Goal: Task Accomplishment & Management: Manage account settings

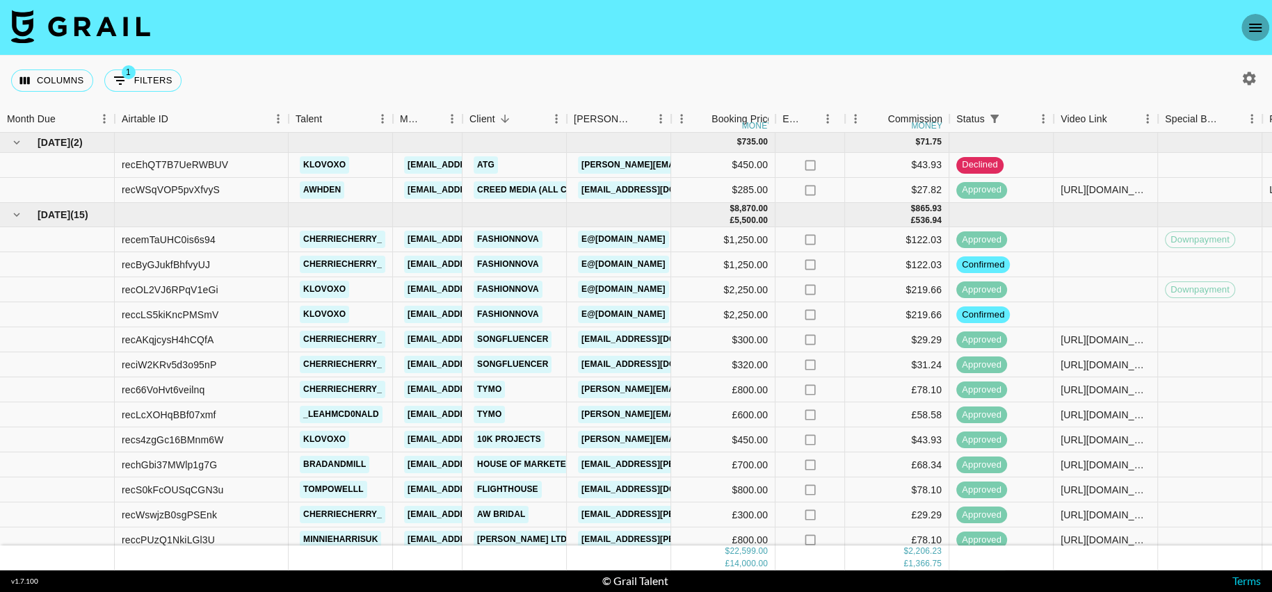
click at [1258, 34] on icon "open drawer" at bounding box center [1255, 27] width 17 height 17
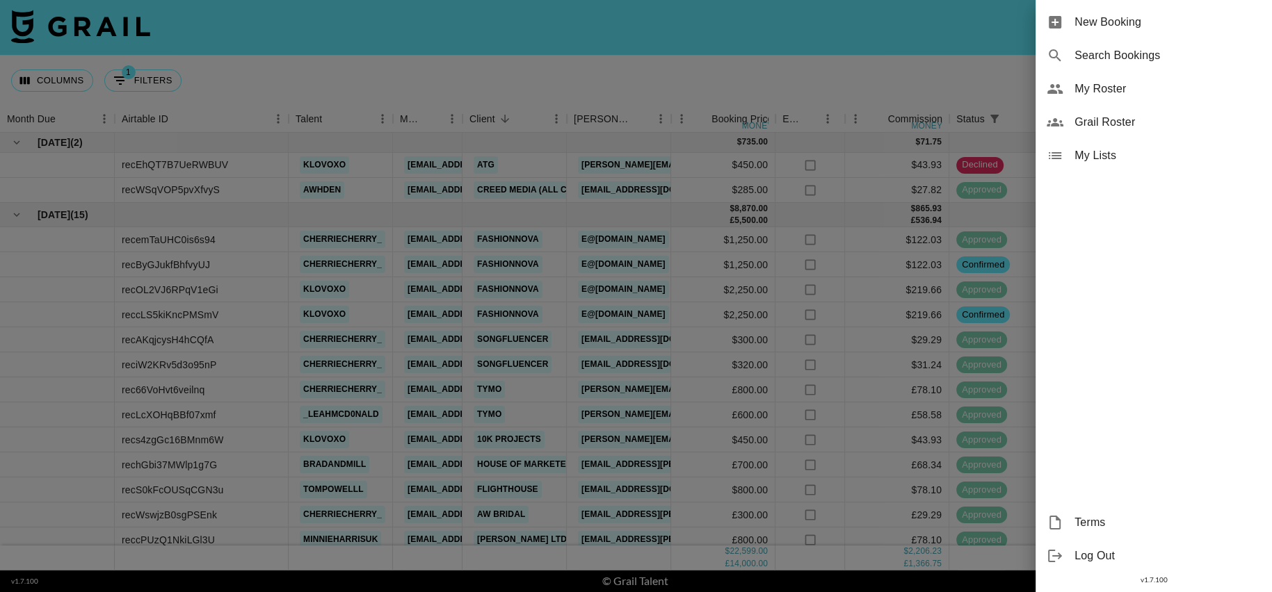
click at [1106, 83] on span "My Roster" at bounding box center [1167, 89] width 186 height 17
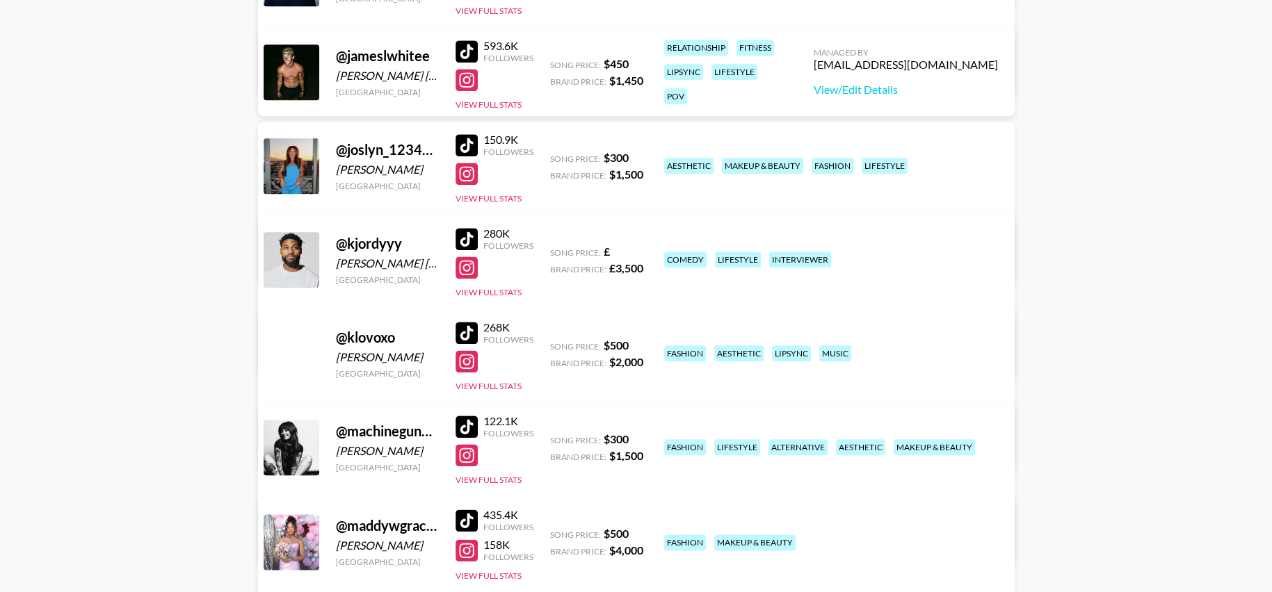
scroll to position [1416, 0]
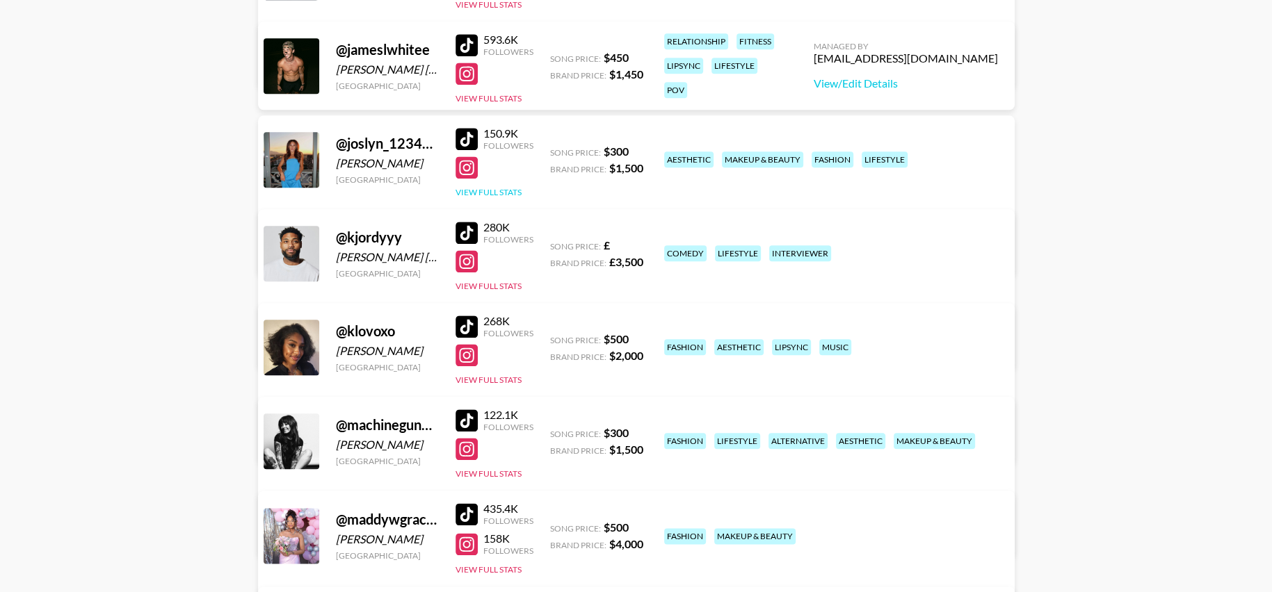
click at [496, 187] on button "View Full Stats" at bounding box center [488, 192] width 66 height 10
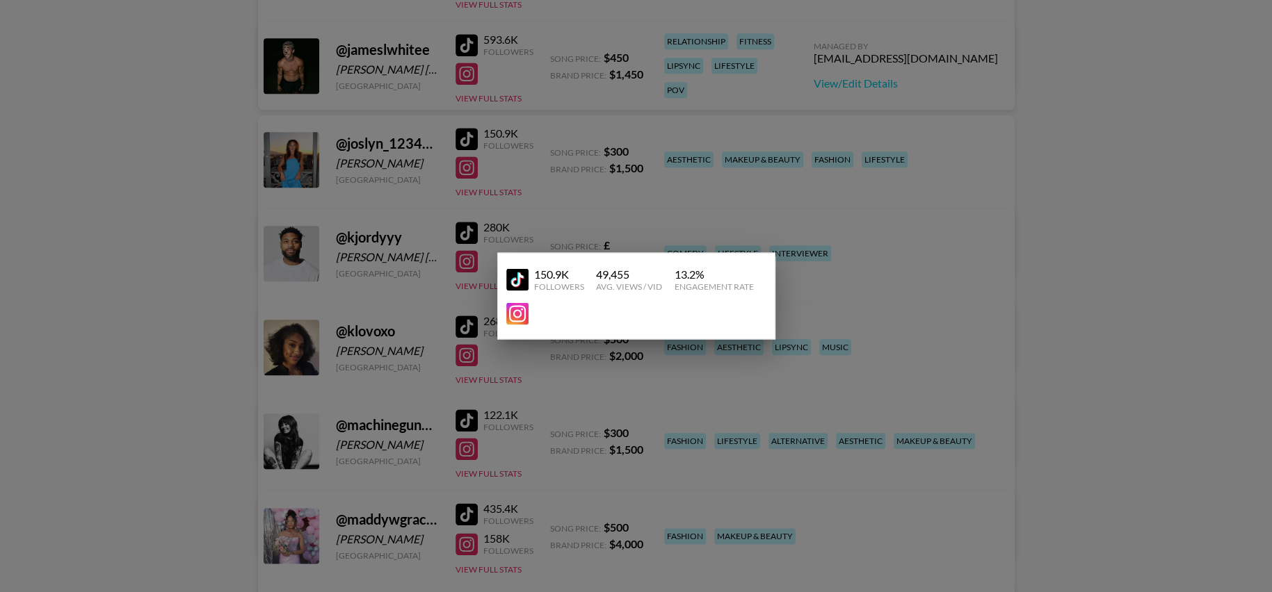
click at [743, 131] on div at bounding box center [636, 296] width 1272 height 592
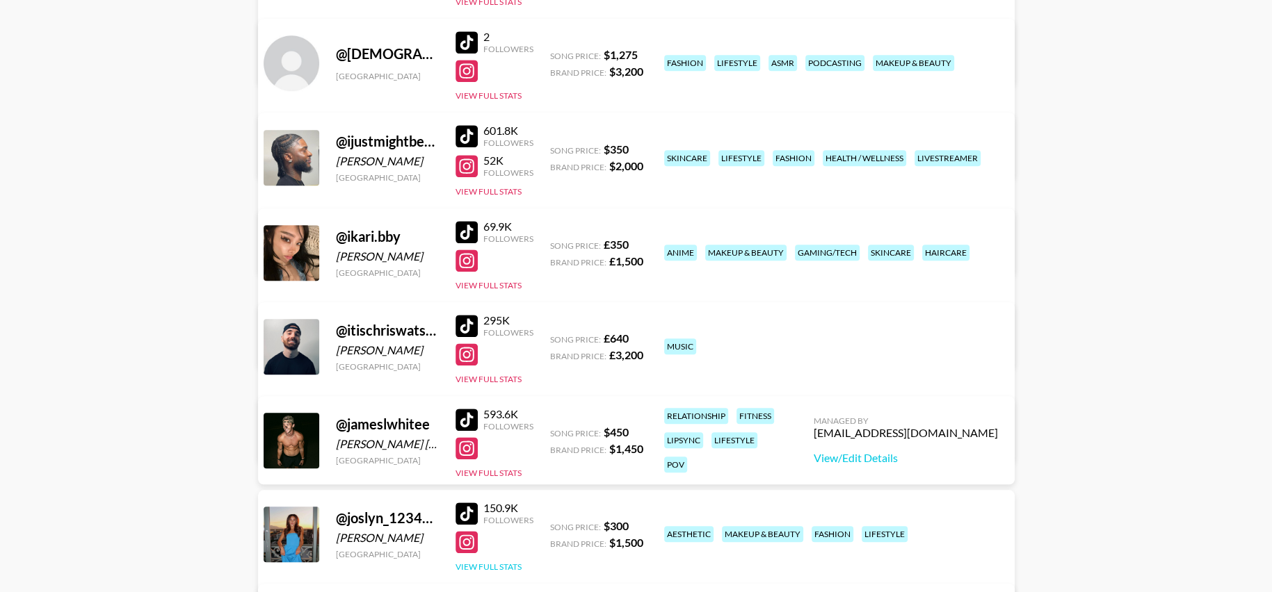
scroll to position [1058, 0]
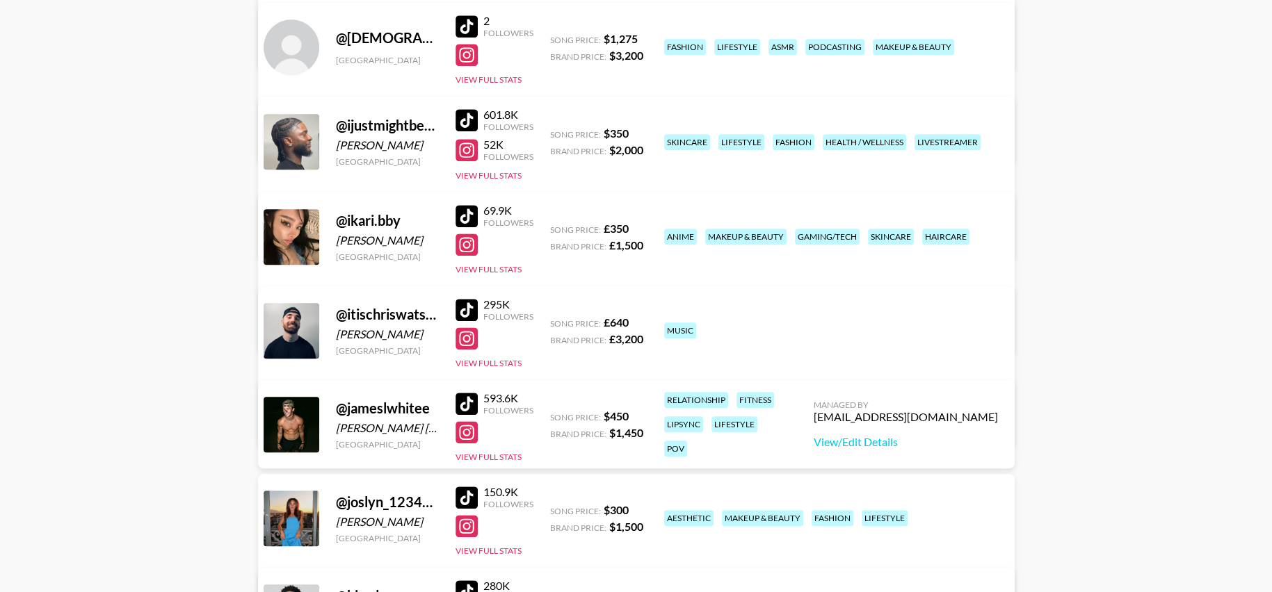
click at [488, 253] on div at bounding box center [494, 245] width 78 height 22
click at [495, 266] on button "View Full Stats" at bounding box center [488, 269] width 66 height 10
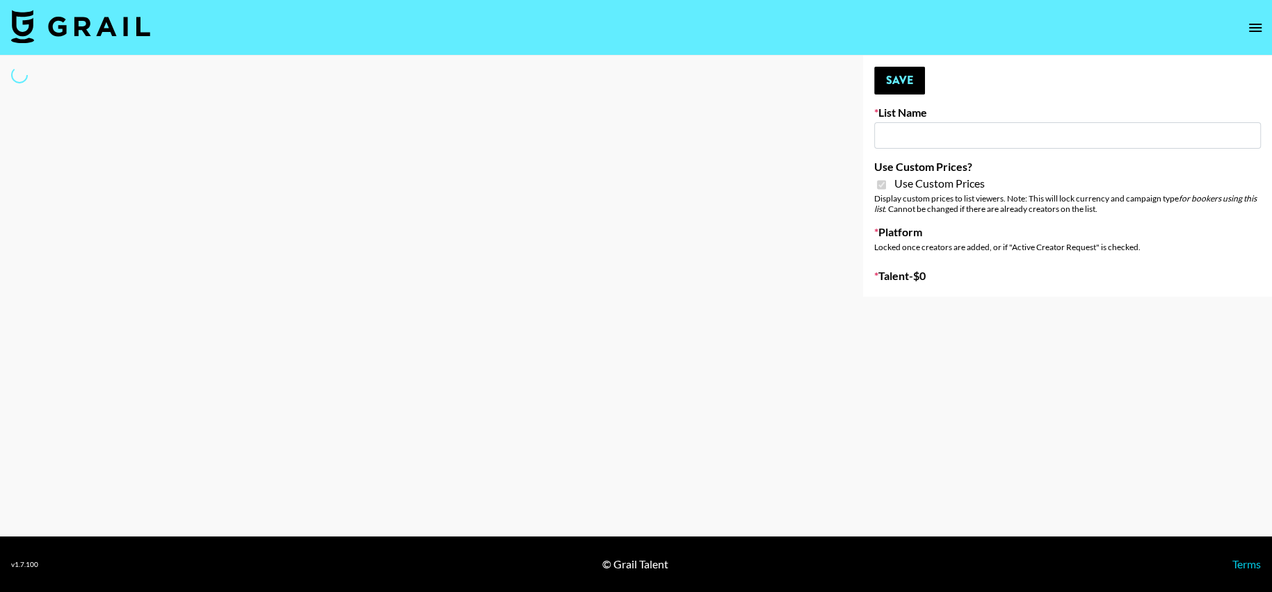
type input "Redence Beauty"
checkbox input "true"
select select "Brand"
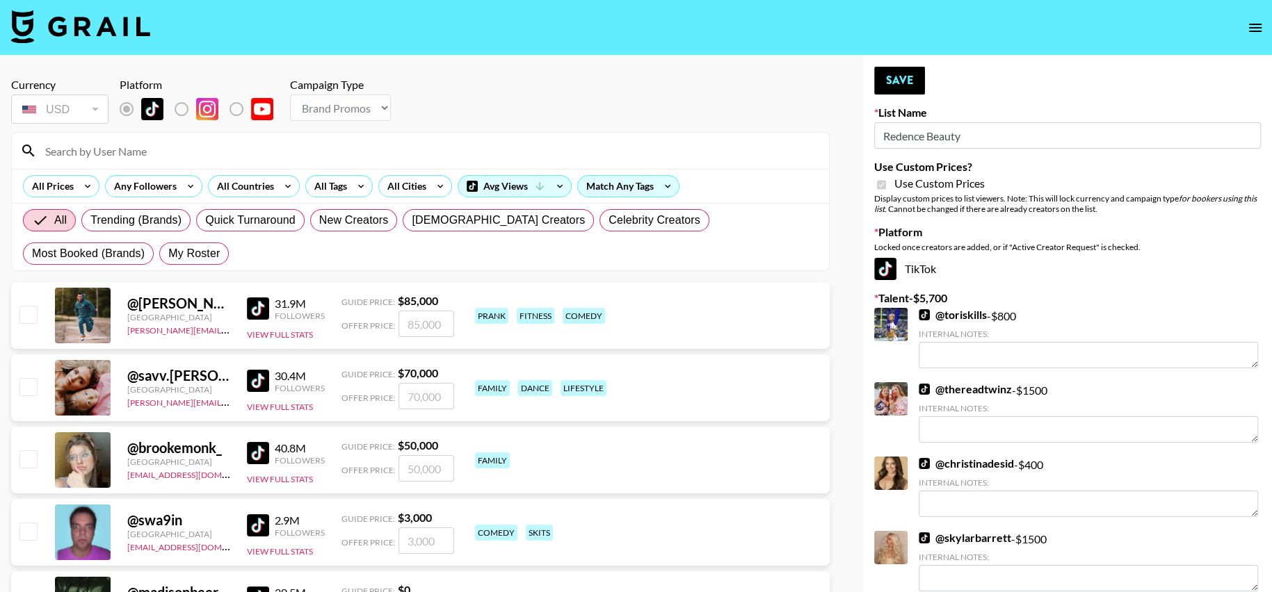
click at [434, 152] on input at bounding box center [429, 151] width 784 height 22
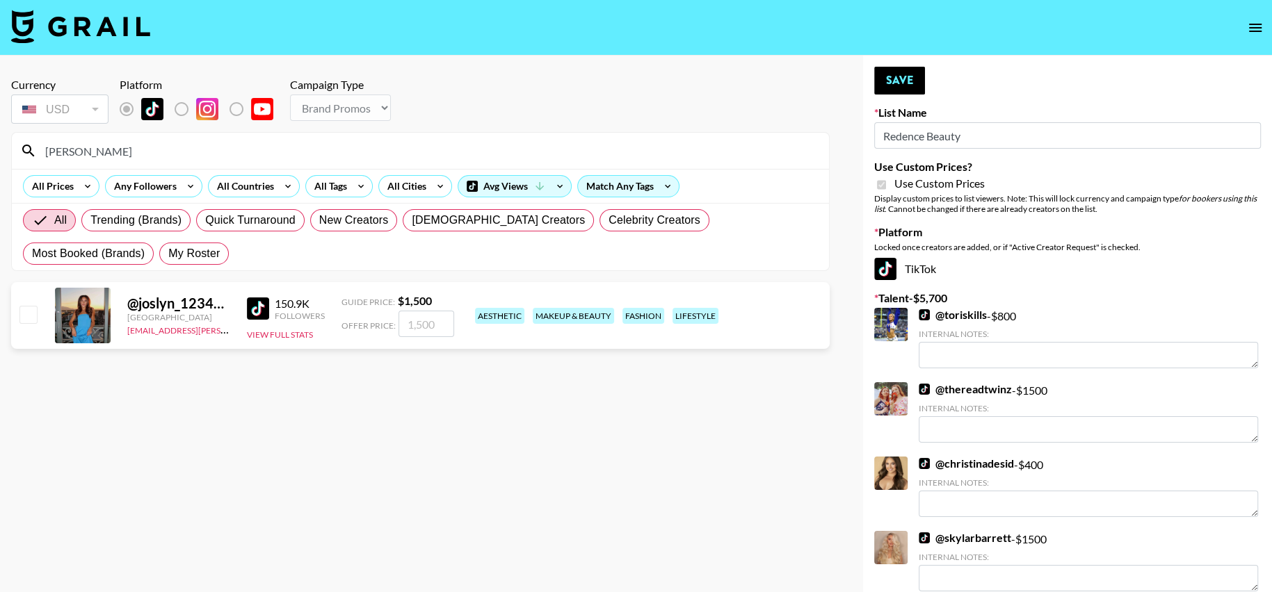
type input "joslyn"
click at [410, 323] on input "number" at bounding box center [426, 324] width 56 height 26
click at [29, 306] on input "checkbox" at bounding box center [27, 314] width 17 height 17
checkbox input "true"
type input "1500"
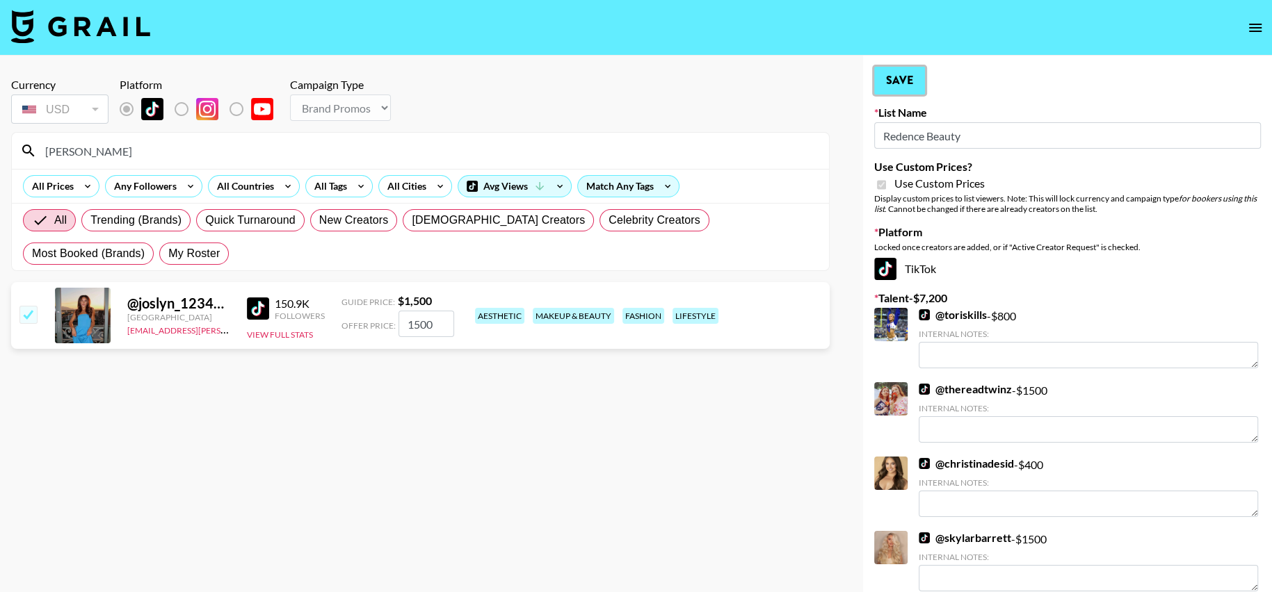
click at [881, 79] on button "Save" at bounding box center [899, 81] width 51 height 28
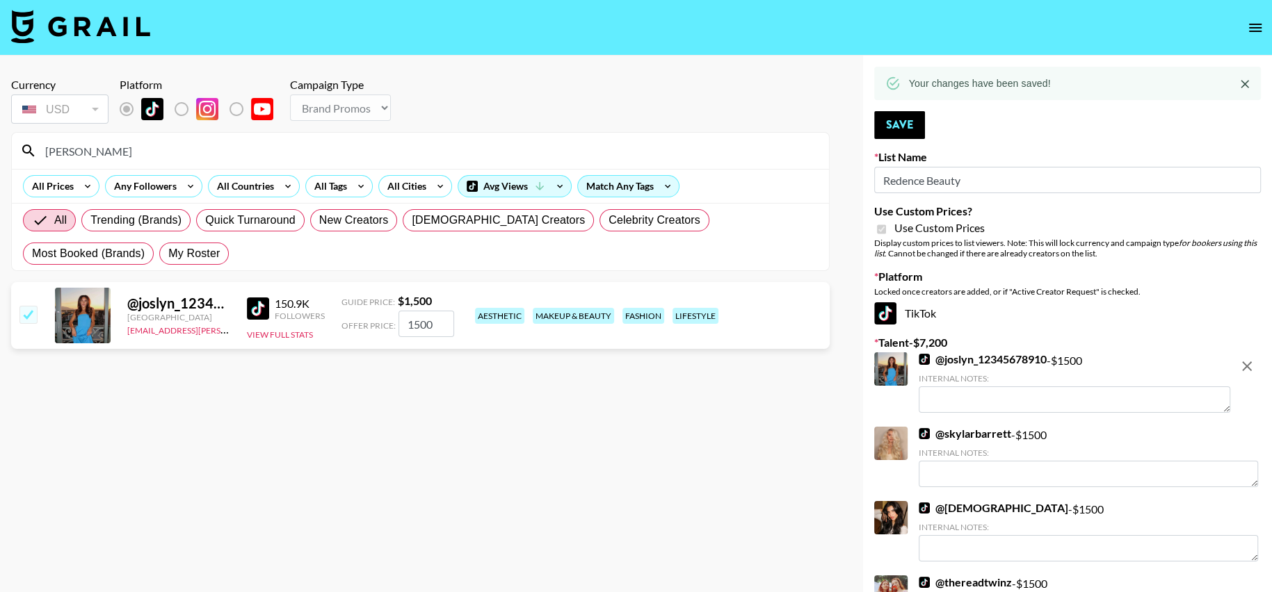
click at [617, 140] on input "joslyn" at bounding box center [429, 151] width 784 height 22
type input "machine"
click at [40, 316] on div "@ machinegunkaela United States maisie.defreitas@grail-talent.com 122.1K Follow…" at bounding box center [420, 315] width 818 height 67
click at [26, 314] on input "checkbox" at bounding box center [27, 314] width 17 height 17
checkbox input "true"
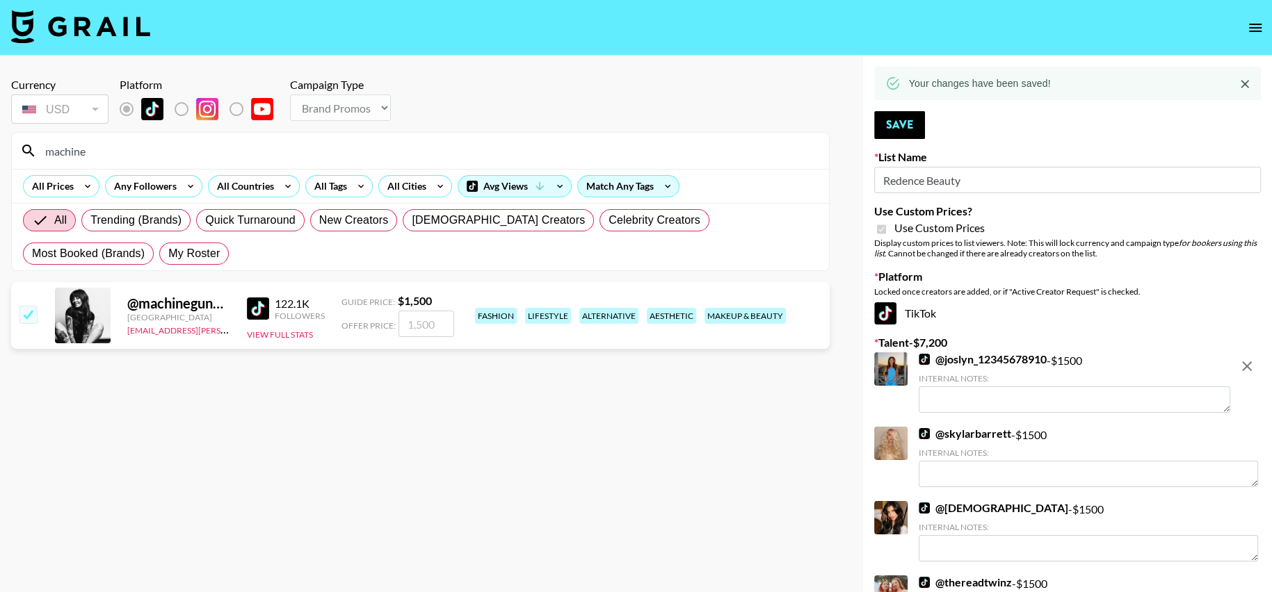
type input "1500"
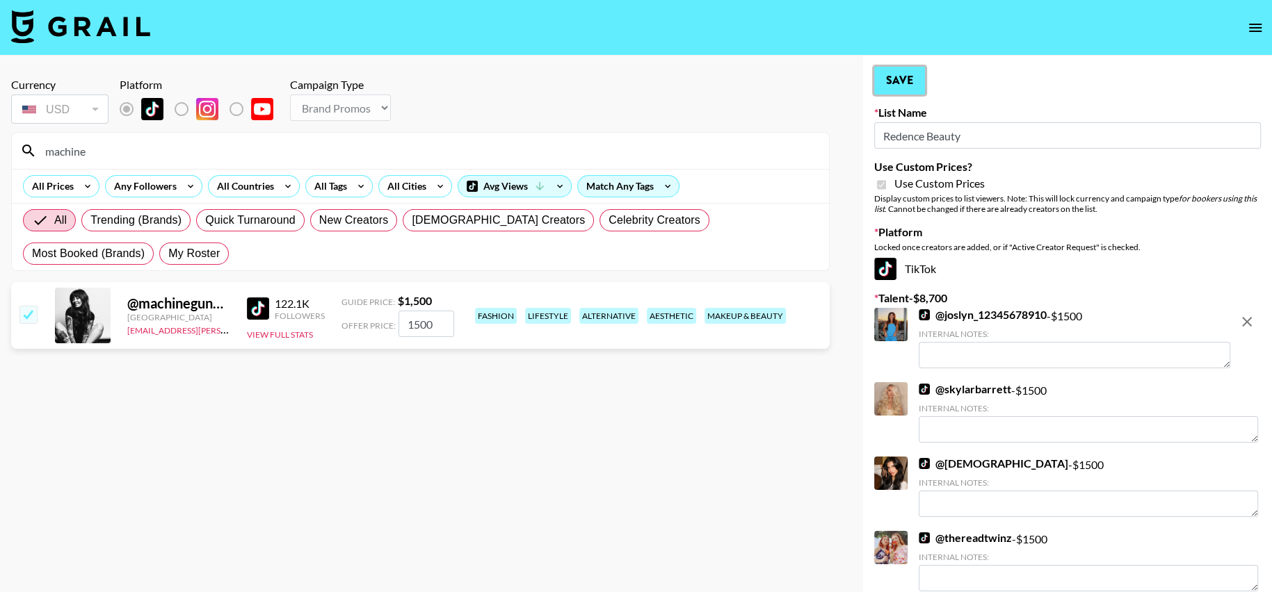
click at [891, 81] on button "Save" at bounding box center [899, 81] width 51 height 28
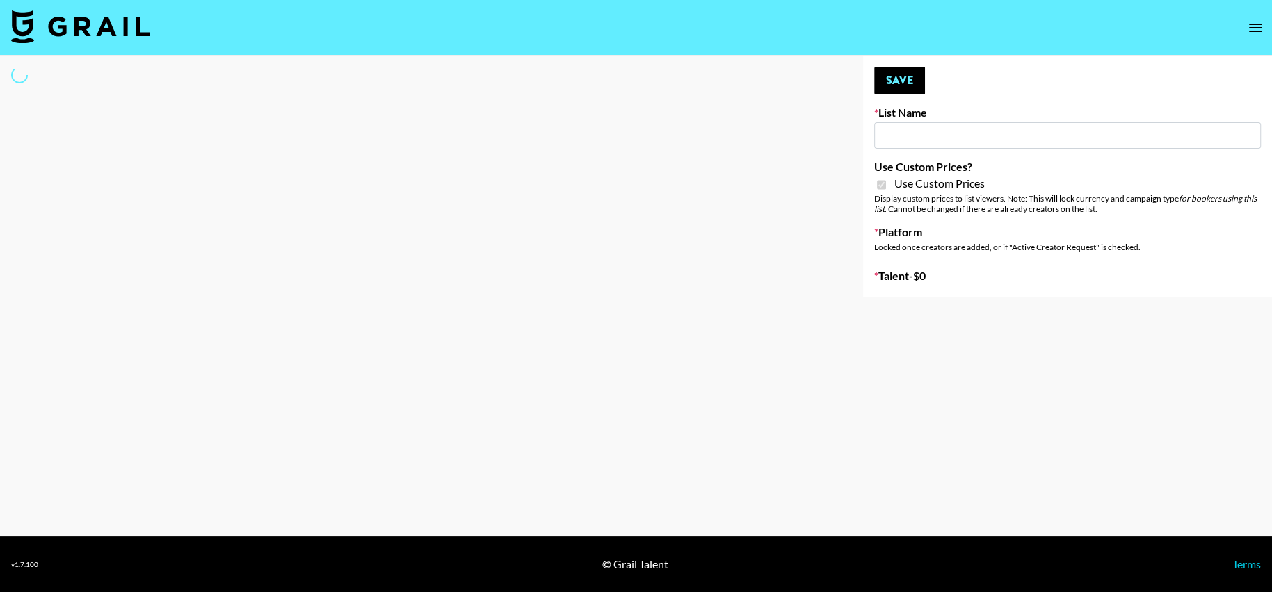
type input "Redence Beauty"
checkbox input "true"
select select "Brand"
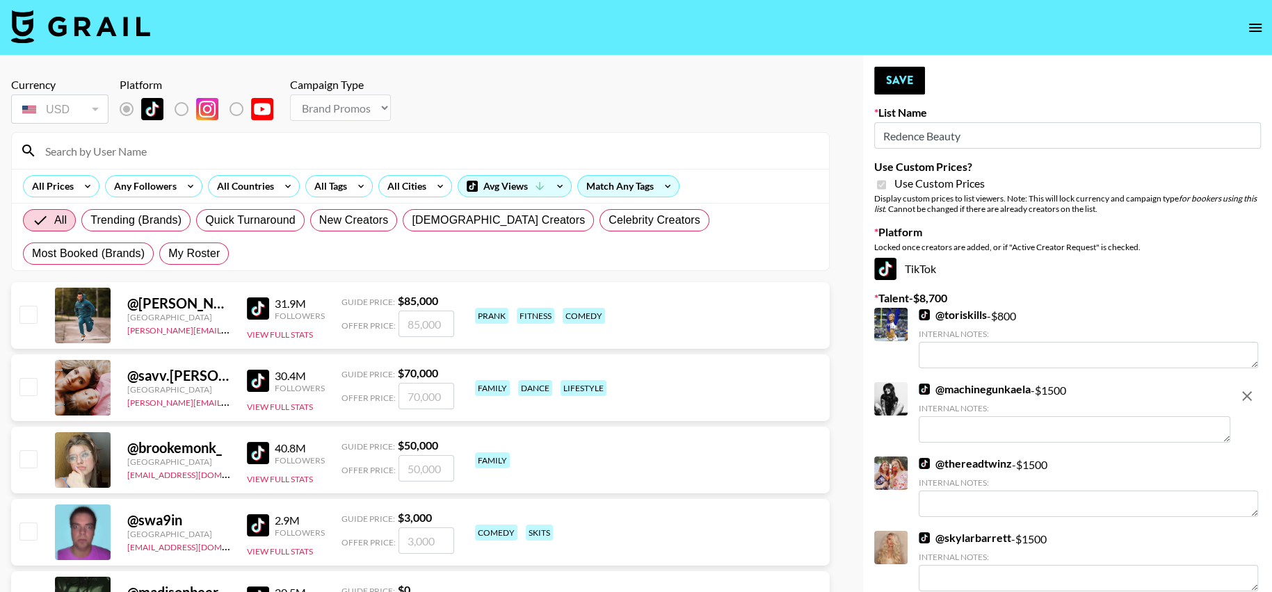
click at [247, 148] on input at bounding box center [429, 151] width 784 height 22
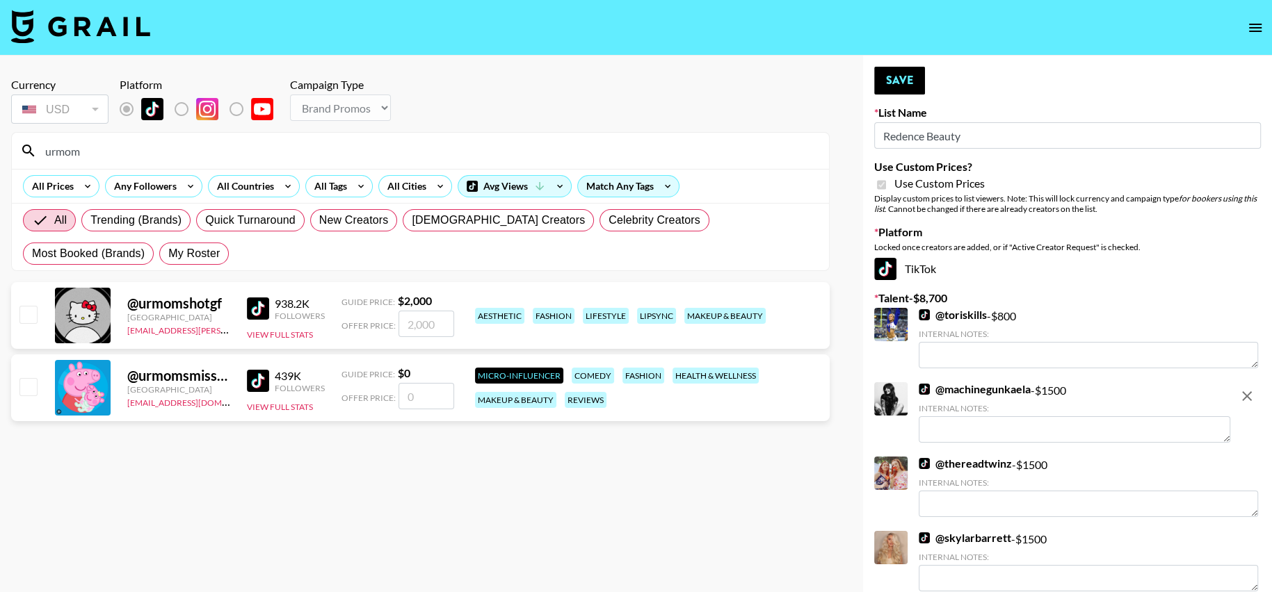
type input "urmom"
click at [26, 312] on input "checkbox" at bounding box center [27, 314] width 17 height 17
checkbox input "true"
type input "2000"
click at [892, 72] on button "Save" at bounding box center [899, 81] width 51 height 28
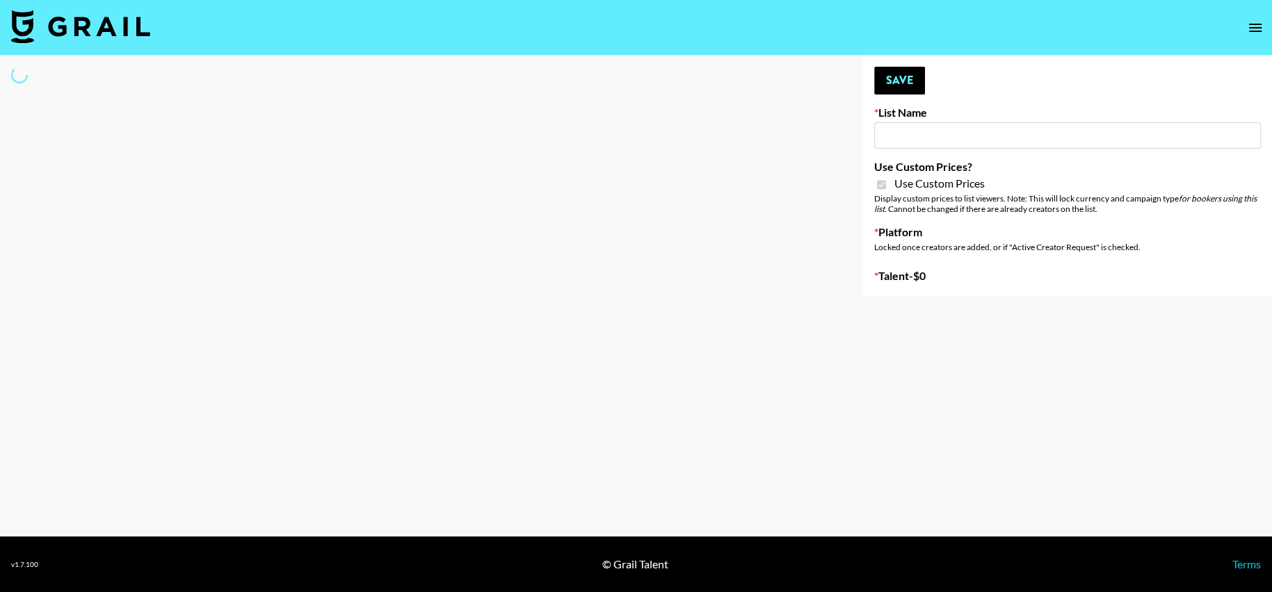
select select "Brand"
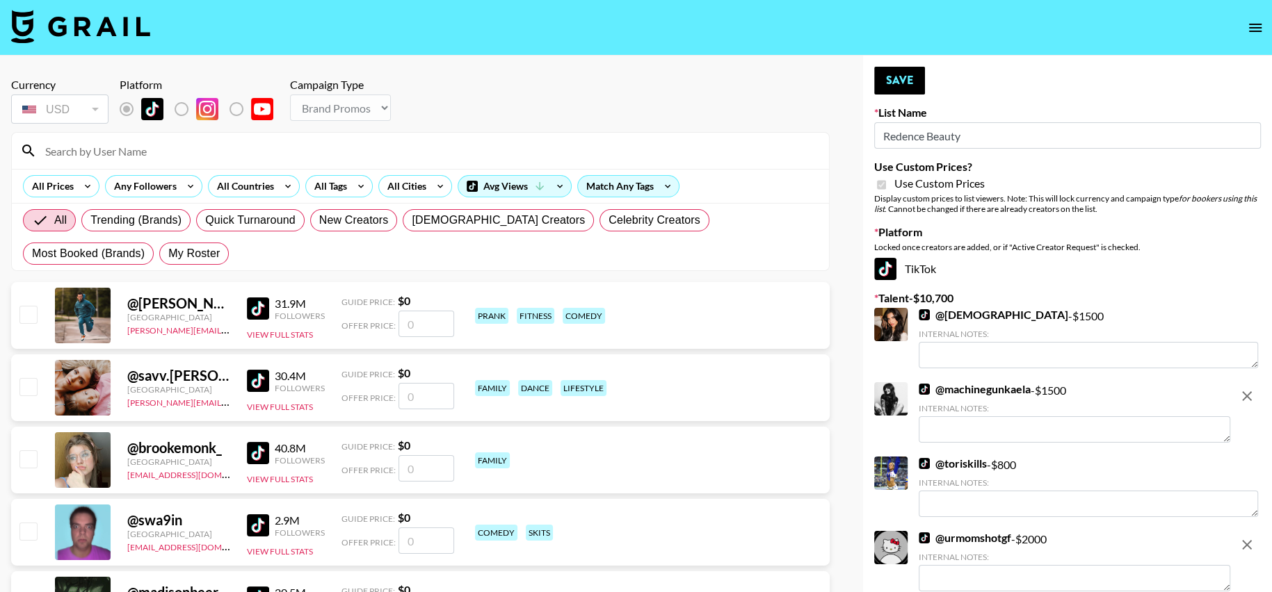
type input "Redence Beauty"
checkbox input "true"
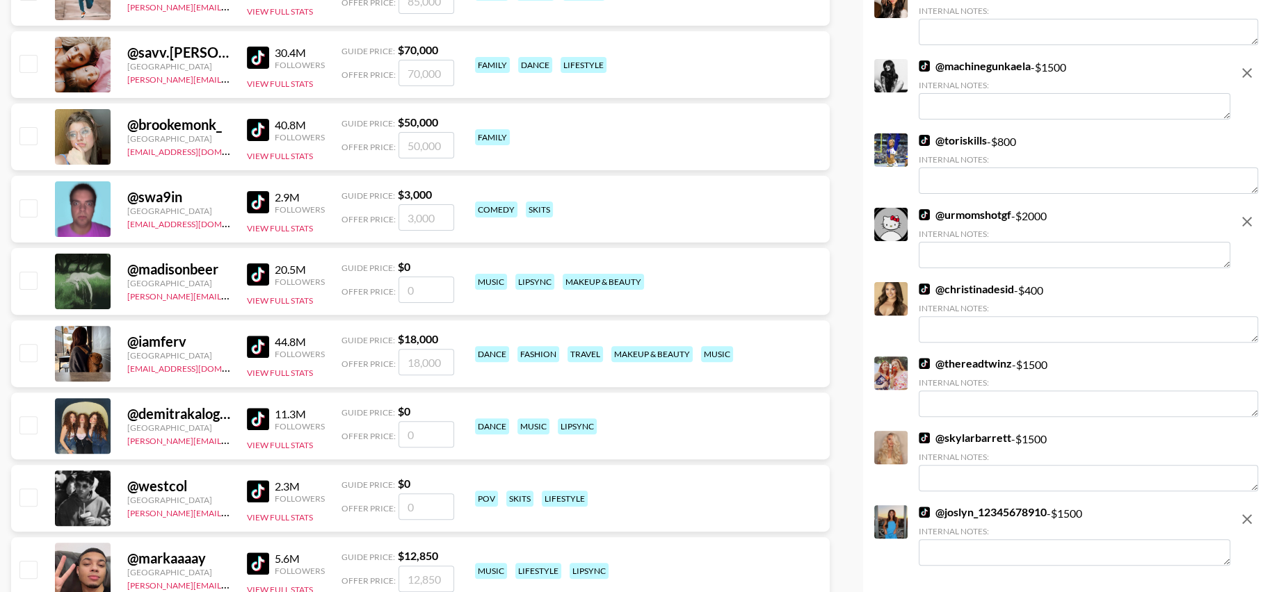
scroll to position [297, 0]
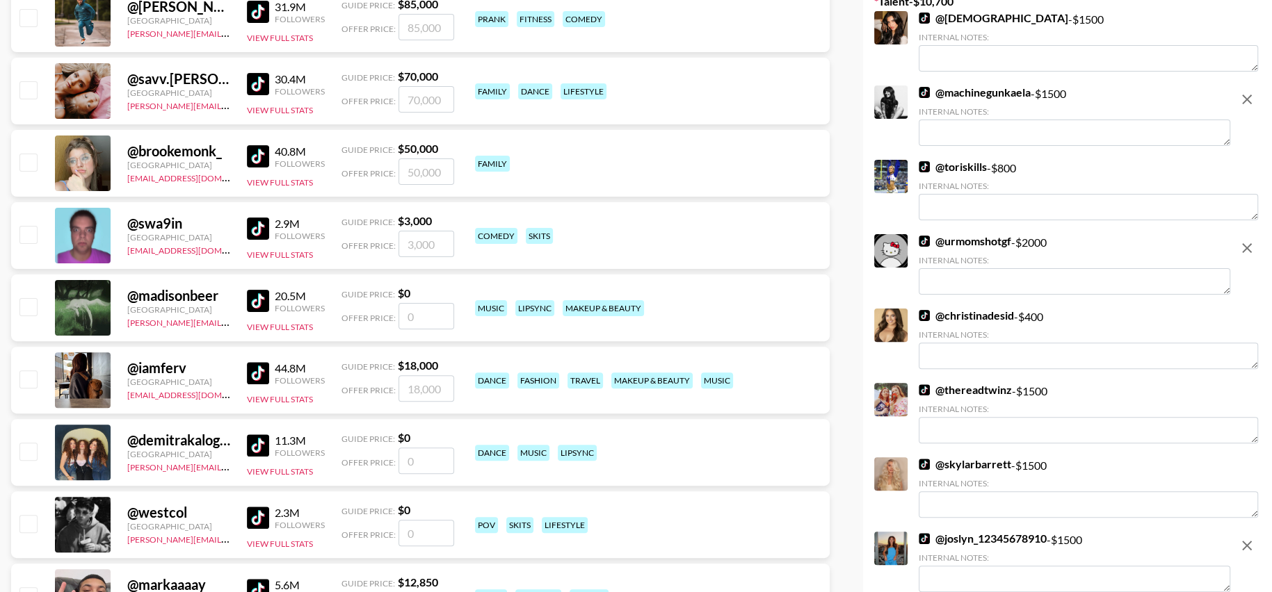
click at [1246, 249] on icon "remove" at bounding box center [1247, 248] width 10 height 10
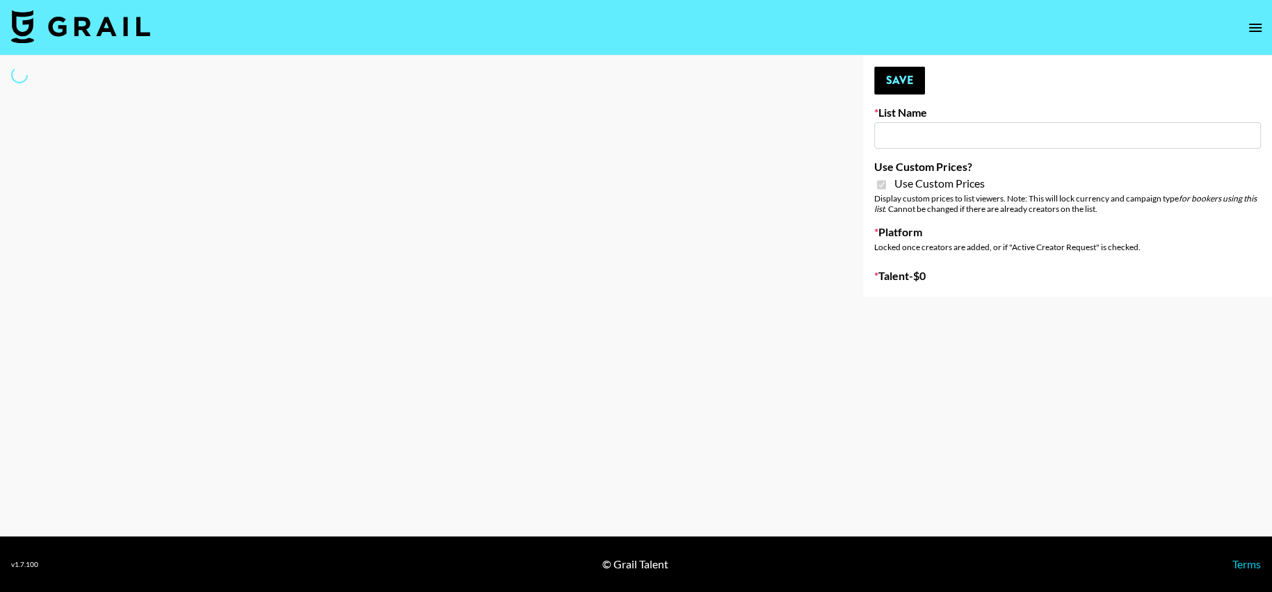
type input "Dime Beauty"
checkbox input "true"
select select "Brand"
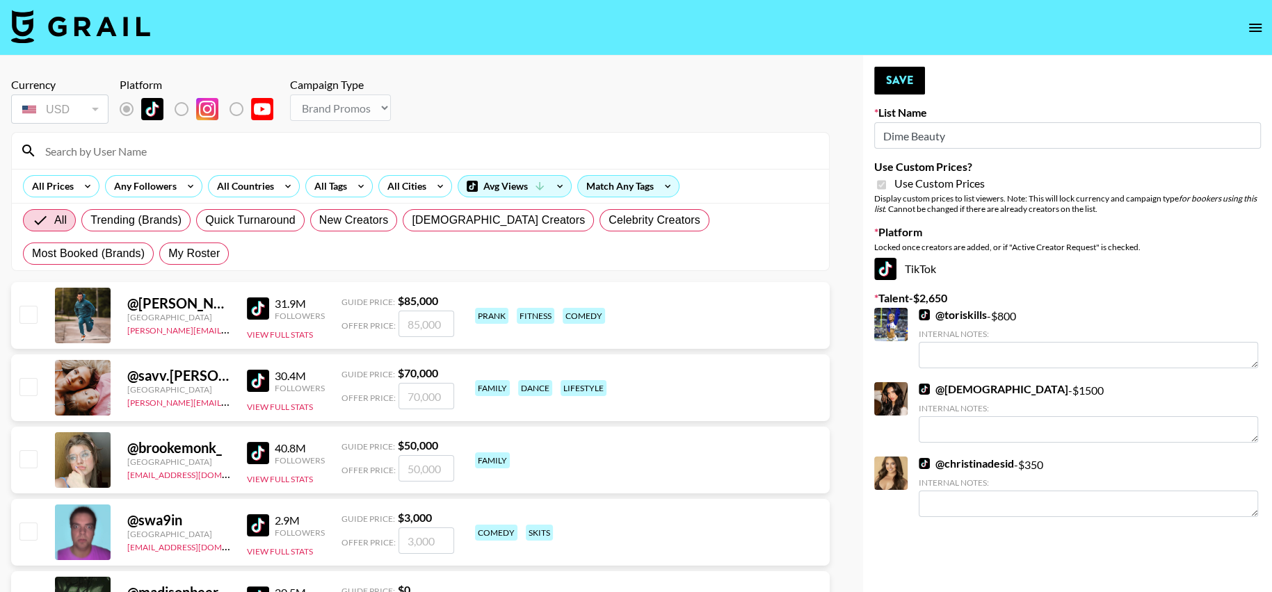
click at [347, 152] on input at bounding box center [429, 151] width 784 height 22
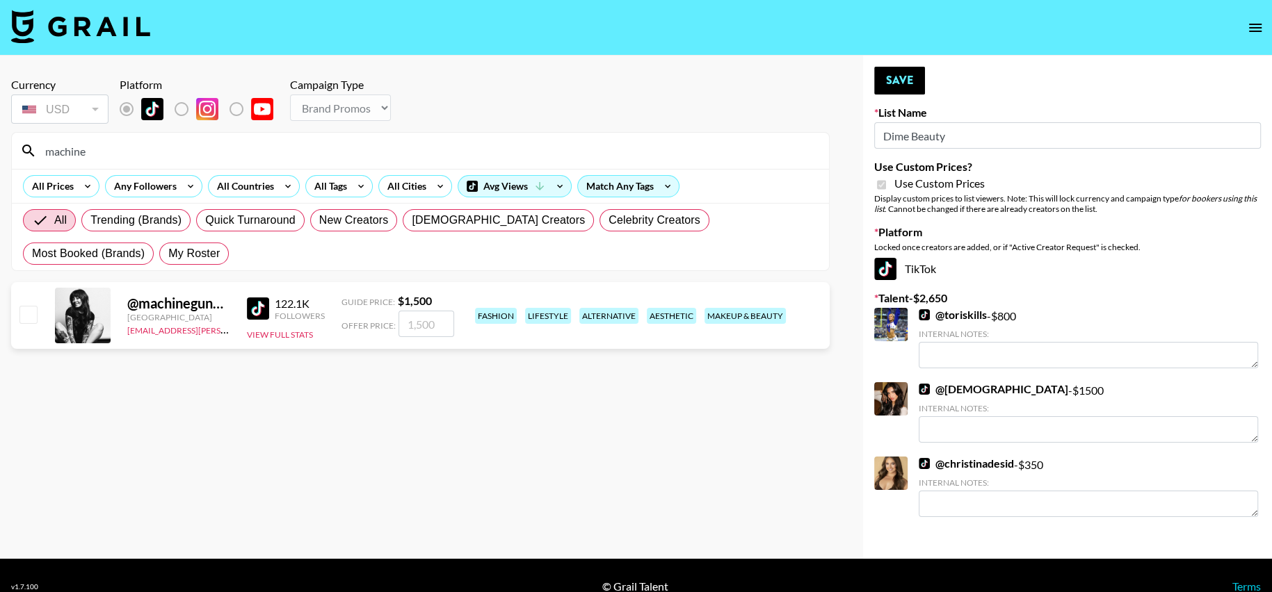
type input "machine"
click at [26, 299] on div "@ machinegunkaela [GEOGRAPHIC_DATA] [EMAIL_ADDRESS][PERSON_NAME][DOMAIN_NAME] 1…" at bounding box center [420, 315] width 818 height 67
click at [28, 304] on div at bounding box center [28, 316] width 22 height 24
click at [29, 324] on div at bounding box center [28, 316] width 22 height 24
click at [31, 315] on input "checkbox" at bounding box center [27, 314] width 17 height 17
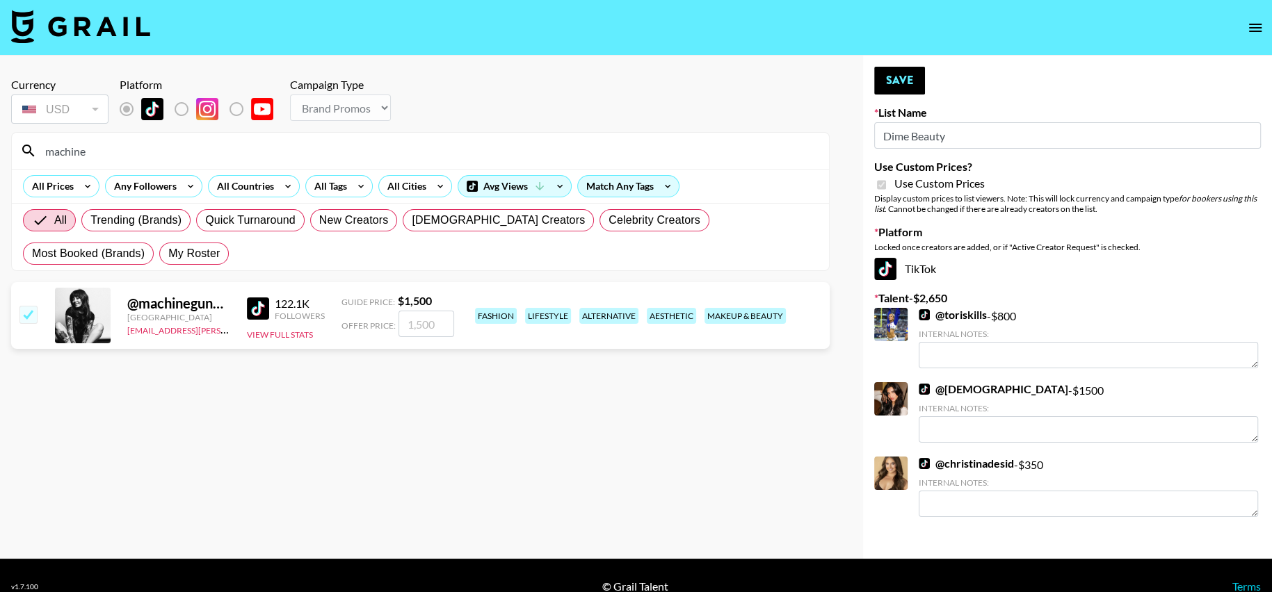
checkbox input "true"
type input "1500"
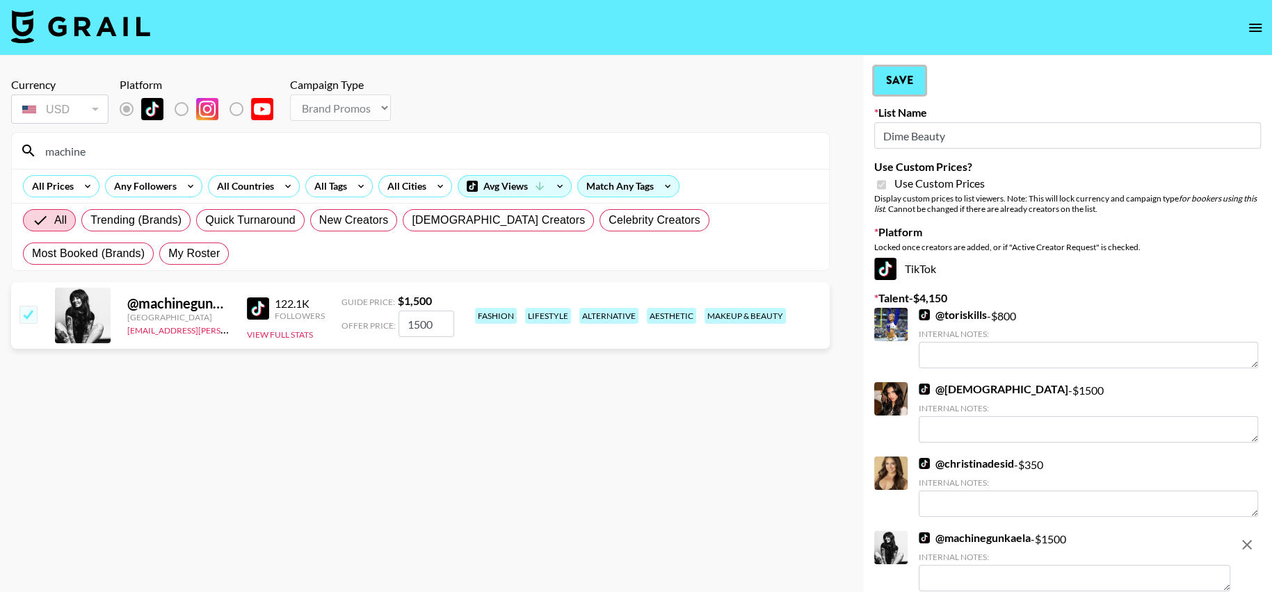
click at [904, 70] on button "Save" at bounding box center [899, 81] width 51 height 28
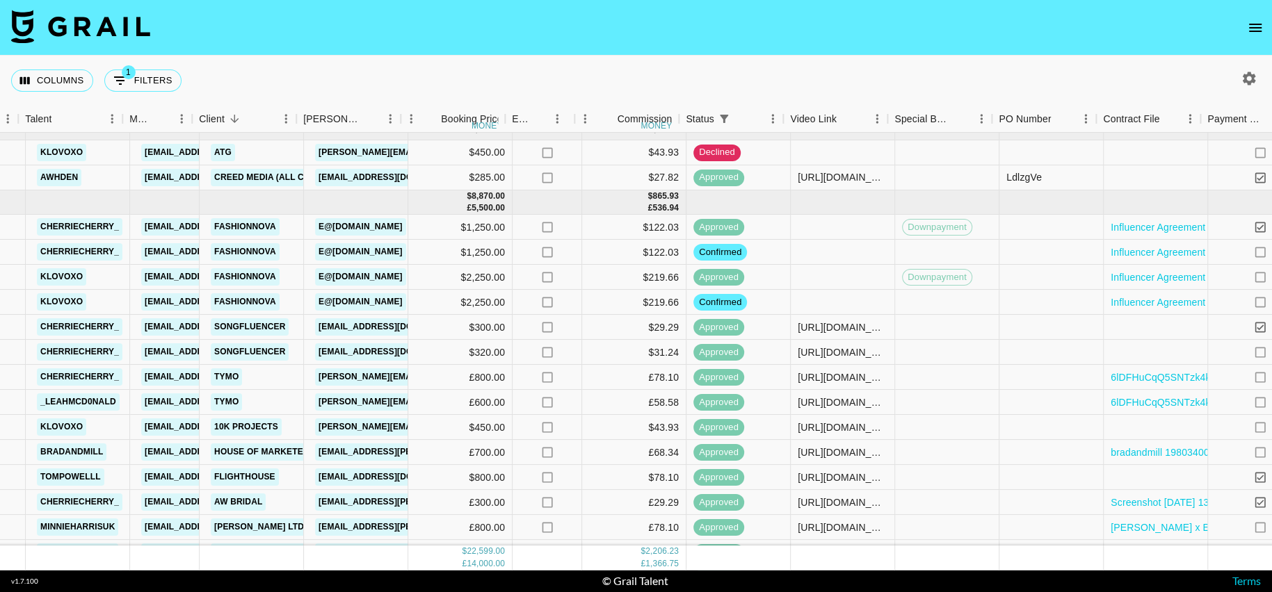
scroll to position [13, 270]
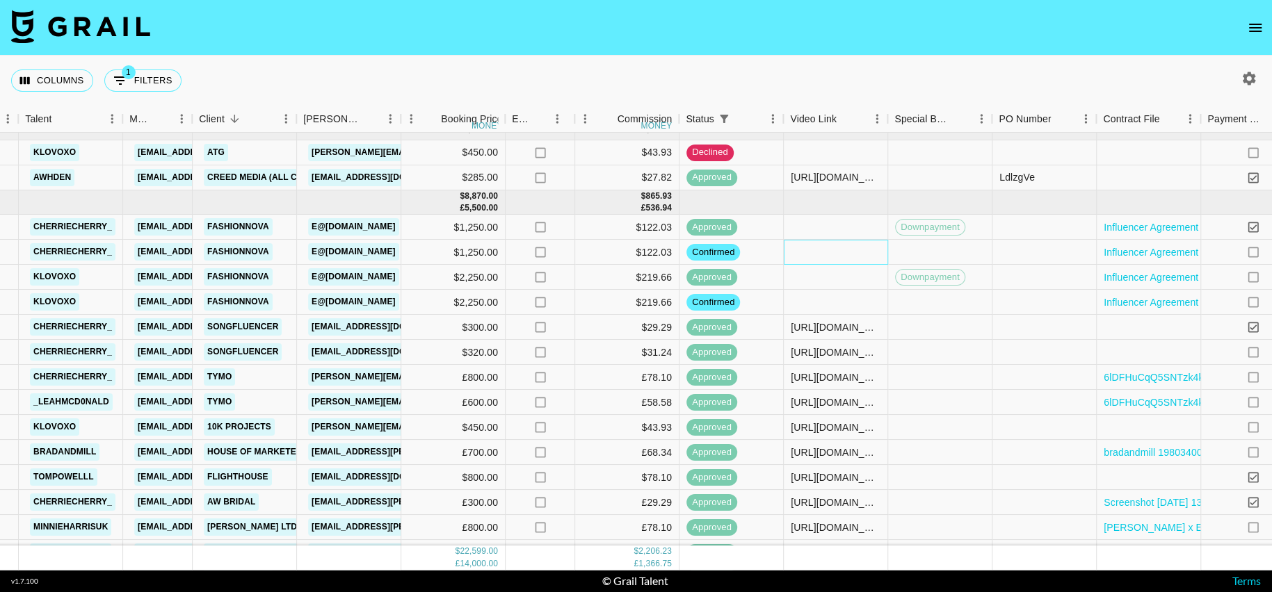
click at [831, 254] on div at bounding box center [836, 252] width 104 height 25
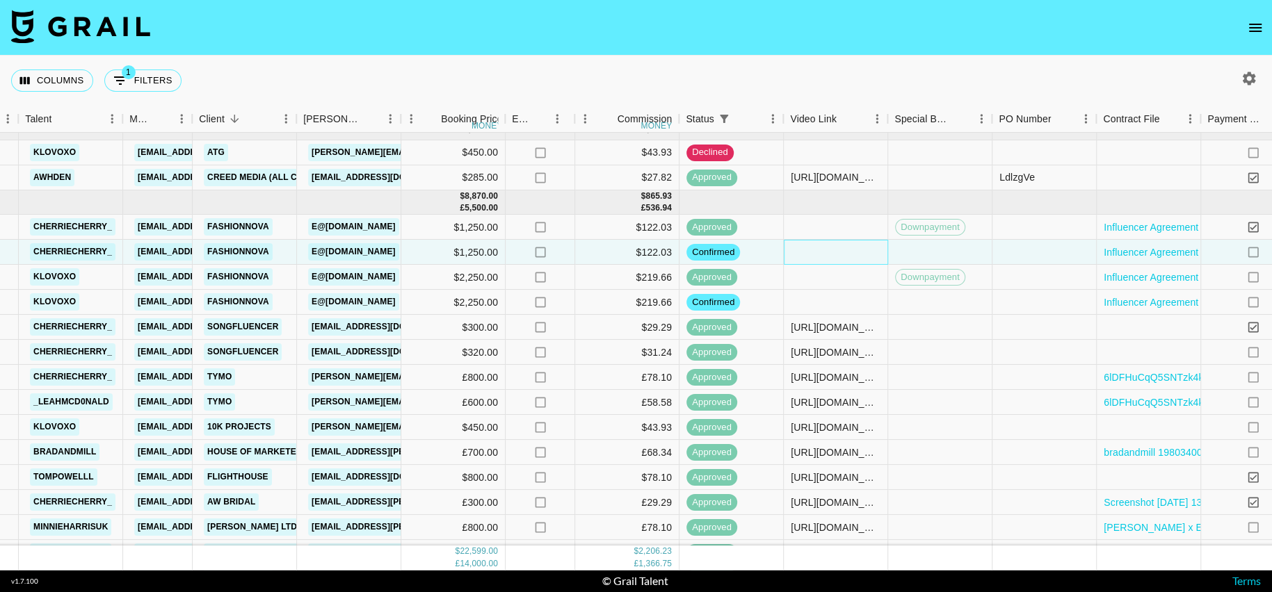
click at [831, 254] on div at bounding box center [836, 252] width 104 height 25
click at [831, 254] on input "text" at bounding box center [835, 252] width 102 height 11
type input "recByGJukfBhfvyUJ @cherriecherry_ 6lDFHuCqQ5SNTzk4kvUwANIRG7C2 Fashionnova KjKp…"
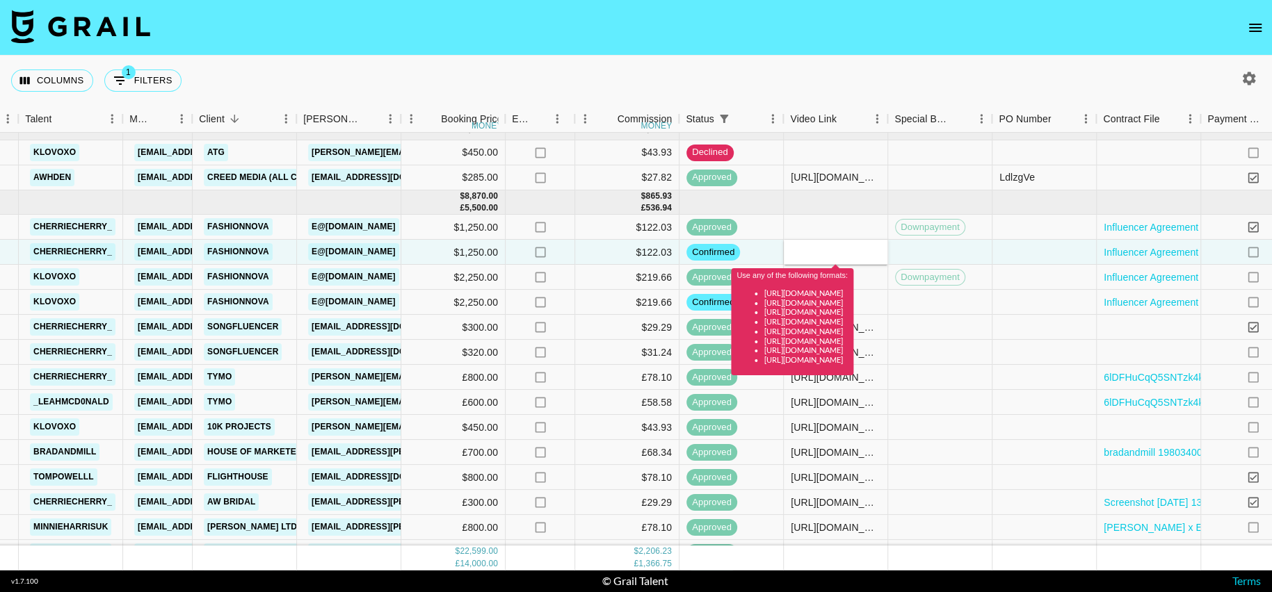
scroll to position [0, 0]
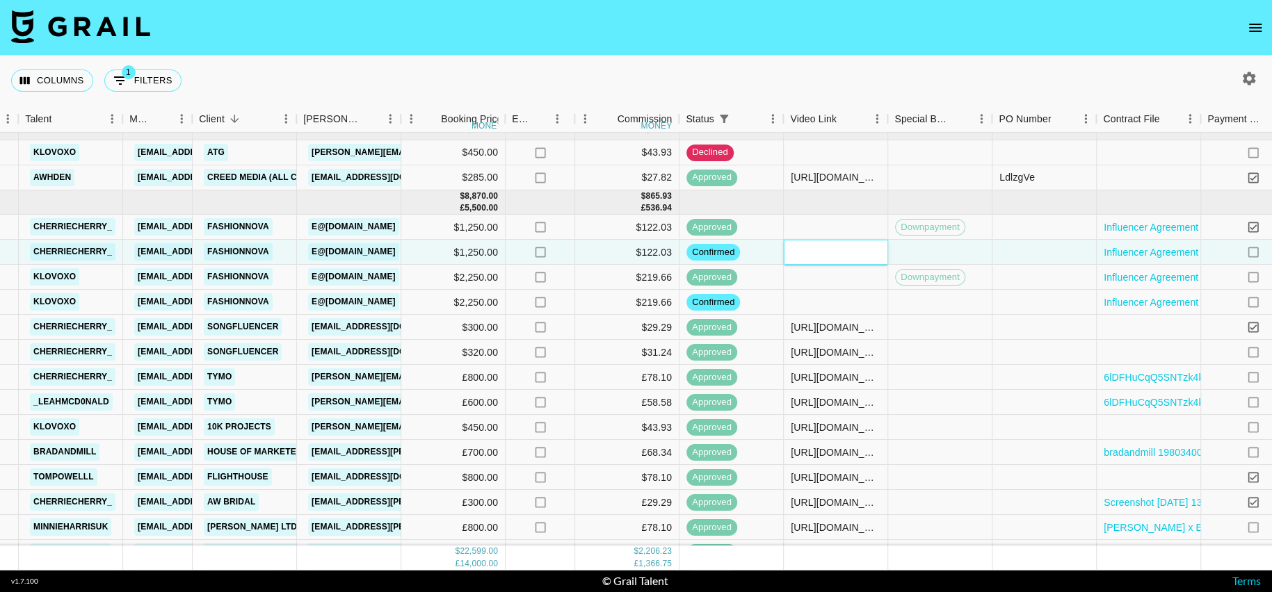
paste input "[URL][DOMAIN_NAME]"
type input "https://www.tiktok.com/@cherriecherry_/video/7548949763203403030?is_from_webapp…"
click at [956, 247] on div at bounding box center [940, 252] width 104 height 25
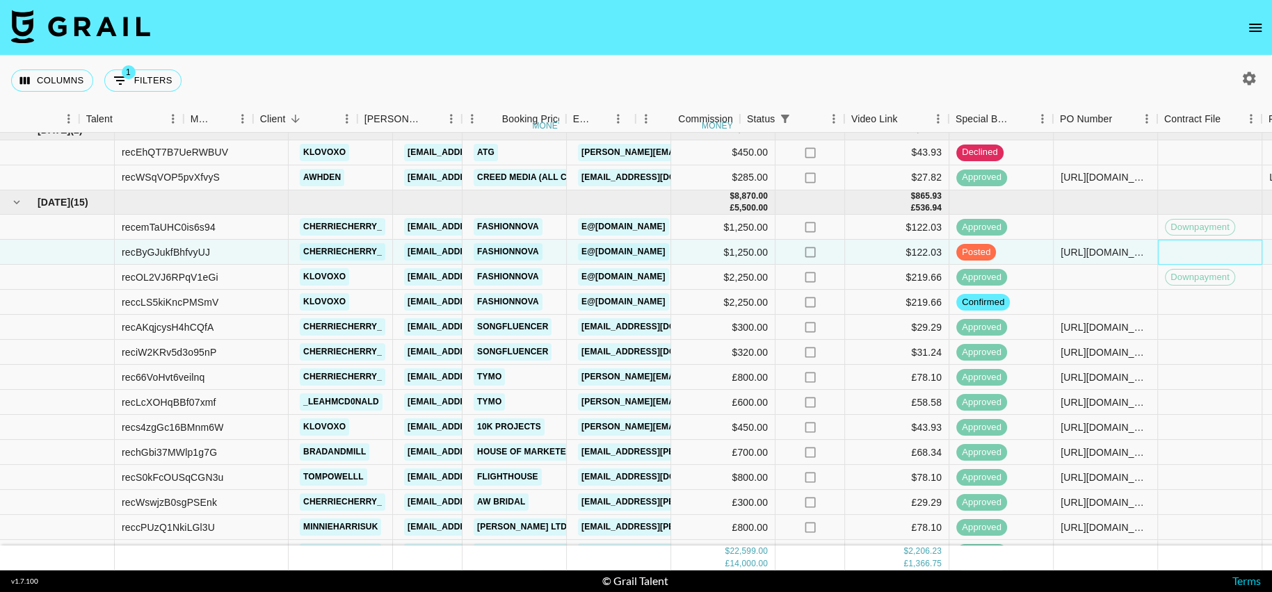
scroll to position [13, 567]
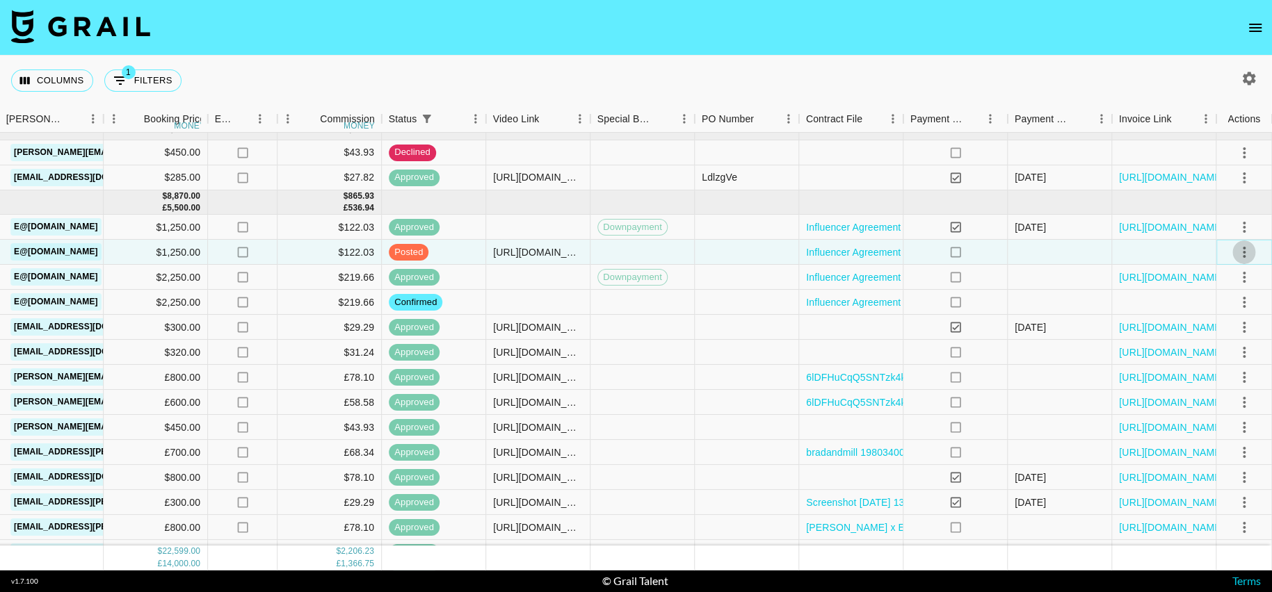
click at [1243, 251] on icon "select merge strategy" at bounding box center [1244, 252] width 3 height 11
click at [1201, 378] on div "Approve" at bounding box center [1213, 381] width 42 height 17
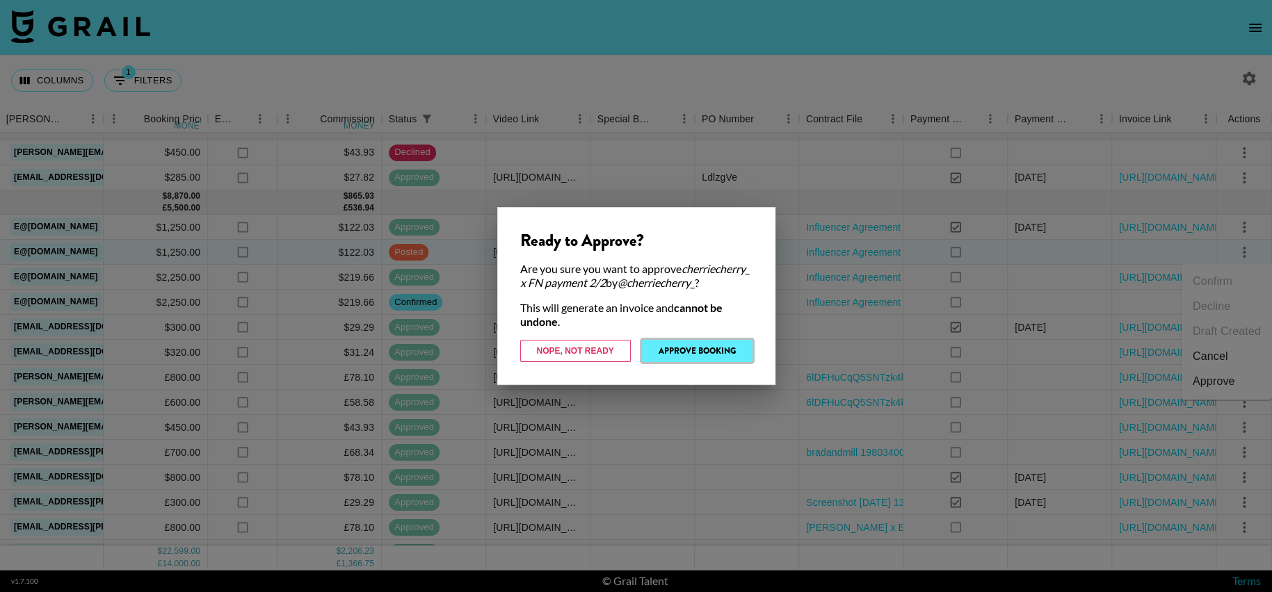
click at [709, 355] on button "Approve Booking" at bounding box center [697, 351] width 111 height 22
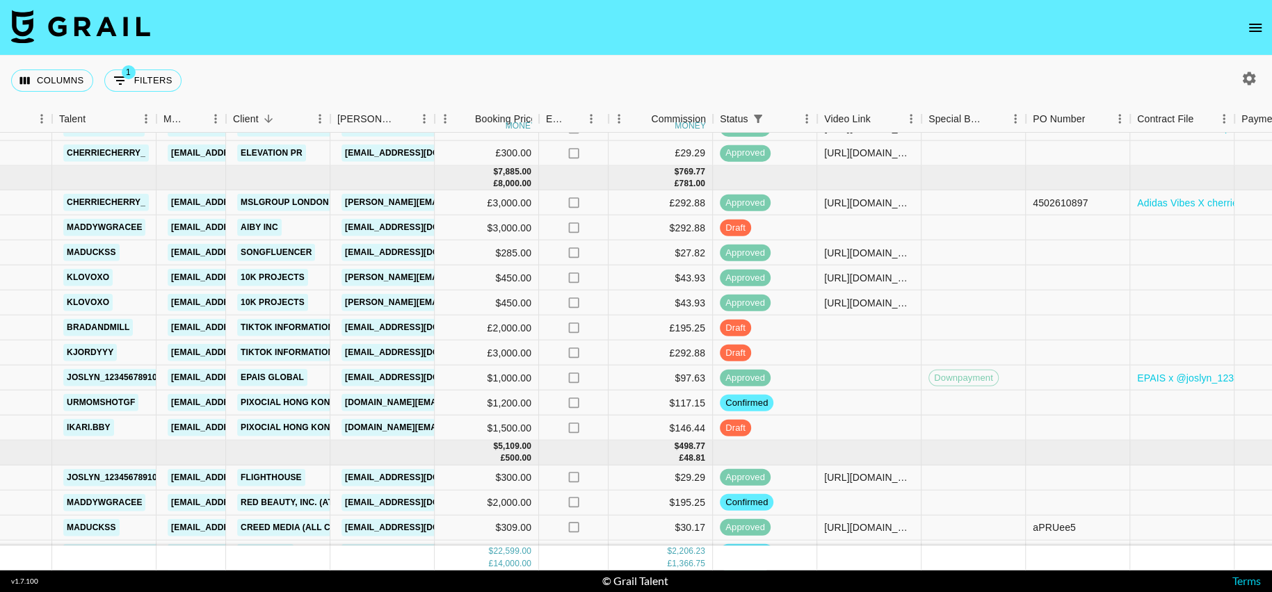
scroll to position [505, 236]
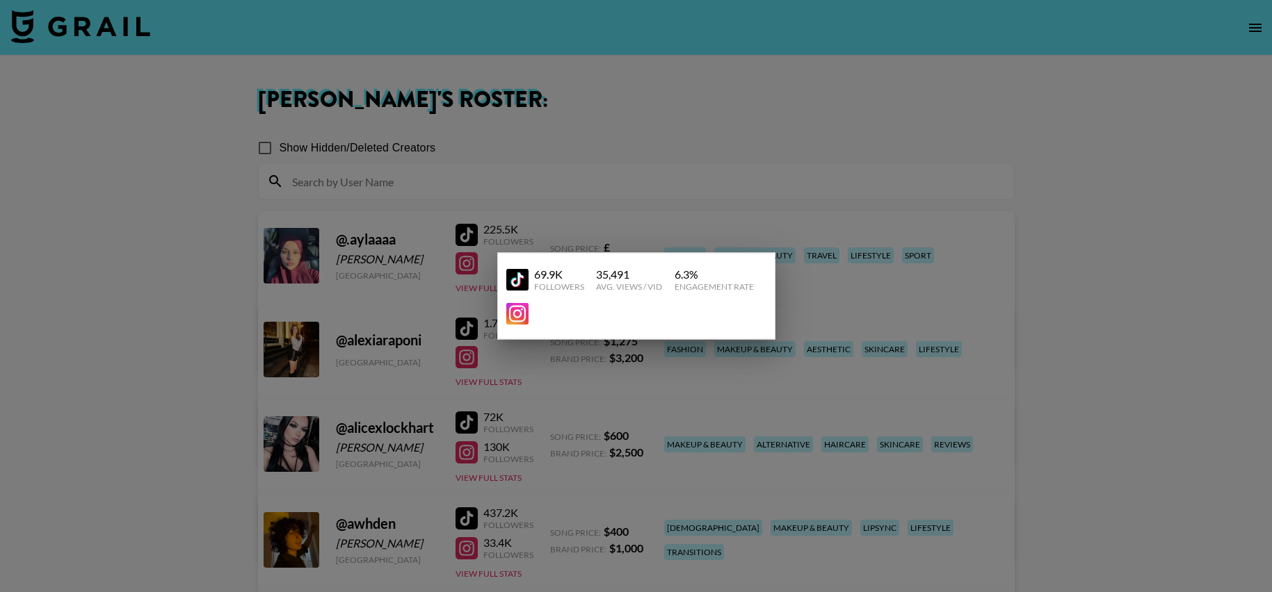
scroll to position [1058, 0]
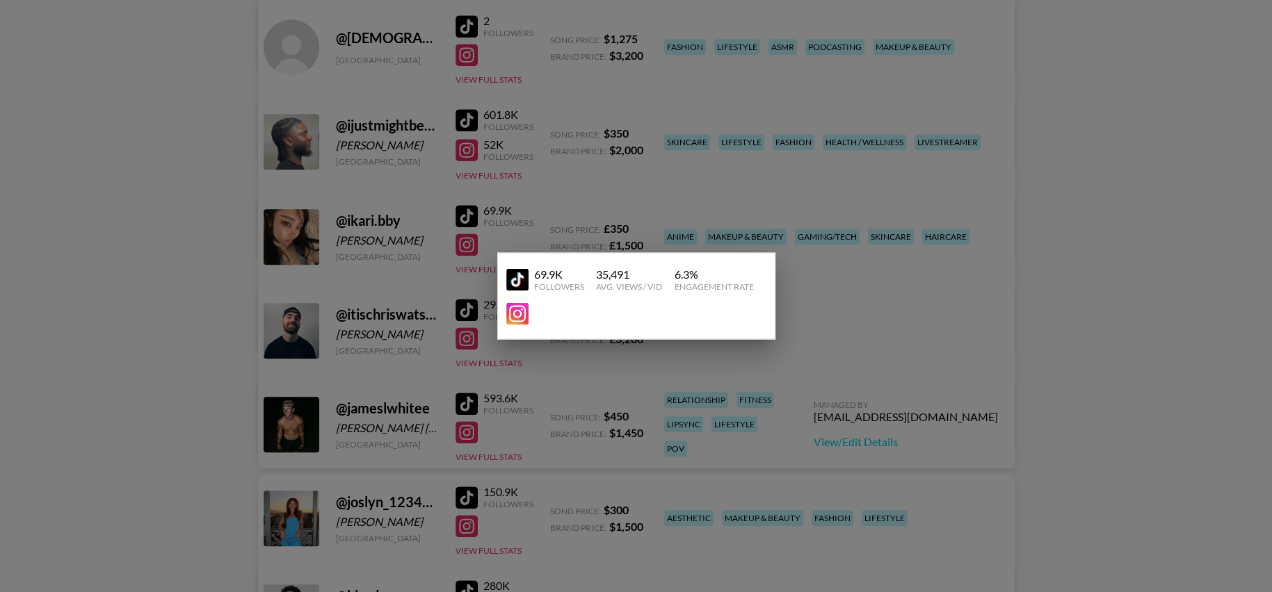
click at [812, 258] on div at bounding box center [636, 296] width 1272 height 592
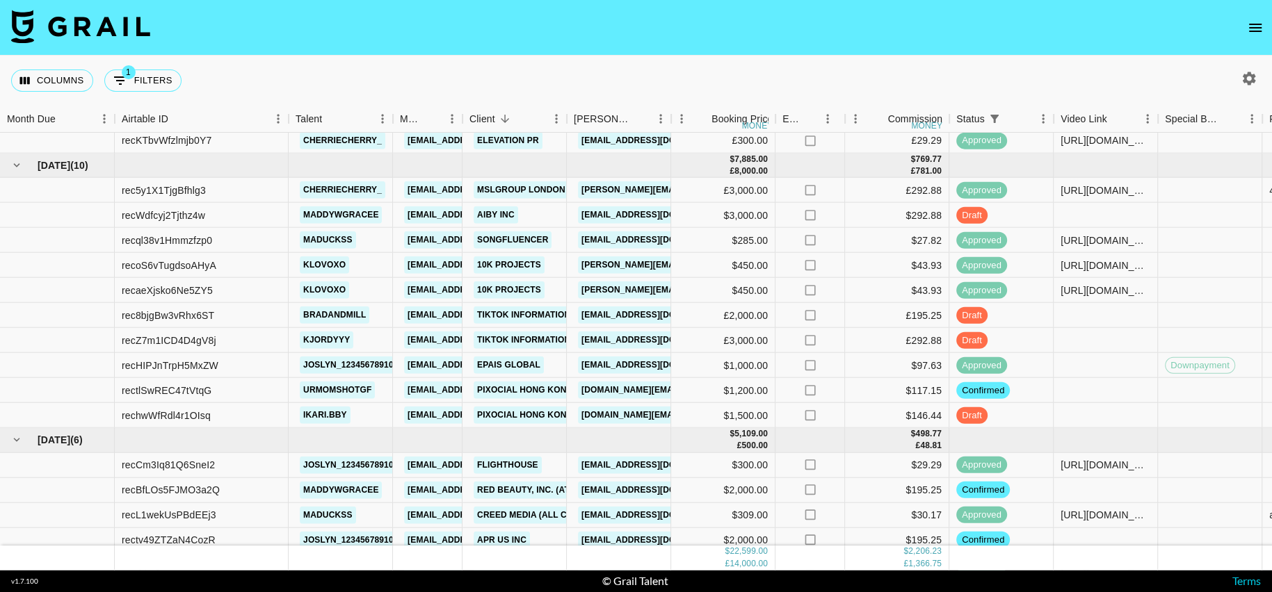
scroll to position [505, 0]
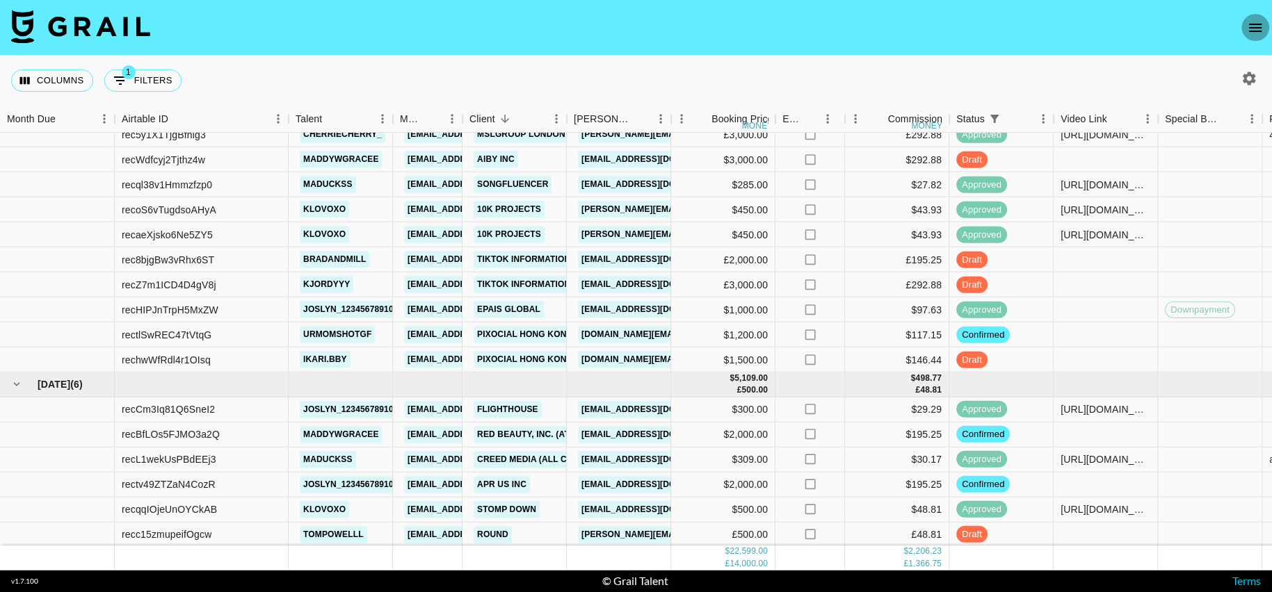
click at [1251, 30] on icon "open drawer" at bounding box center [1255, 28] width 13 height 8
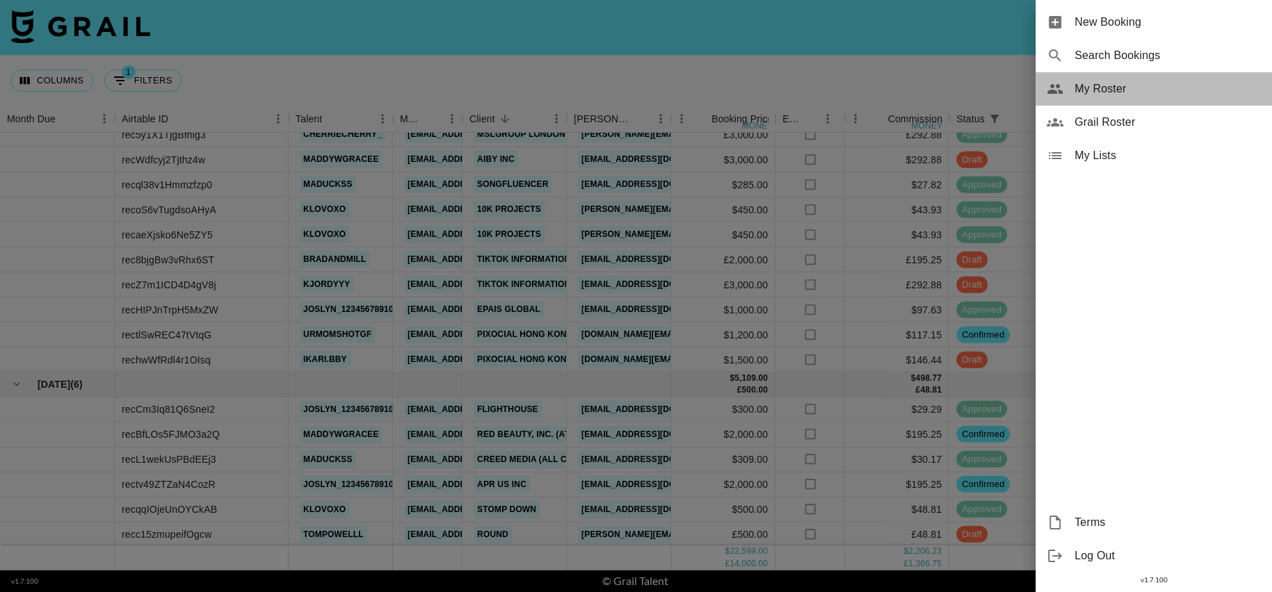
click at [1095, 96] on span "My Roster" at bounding box center [1167, 89] width 186 height 17
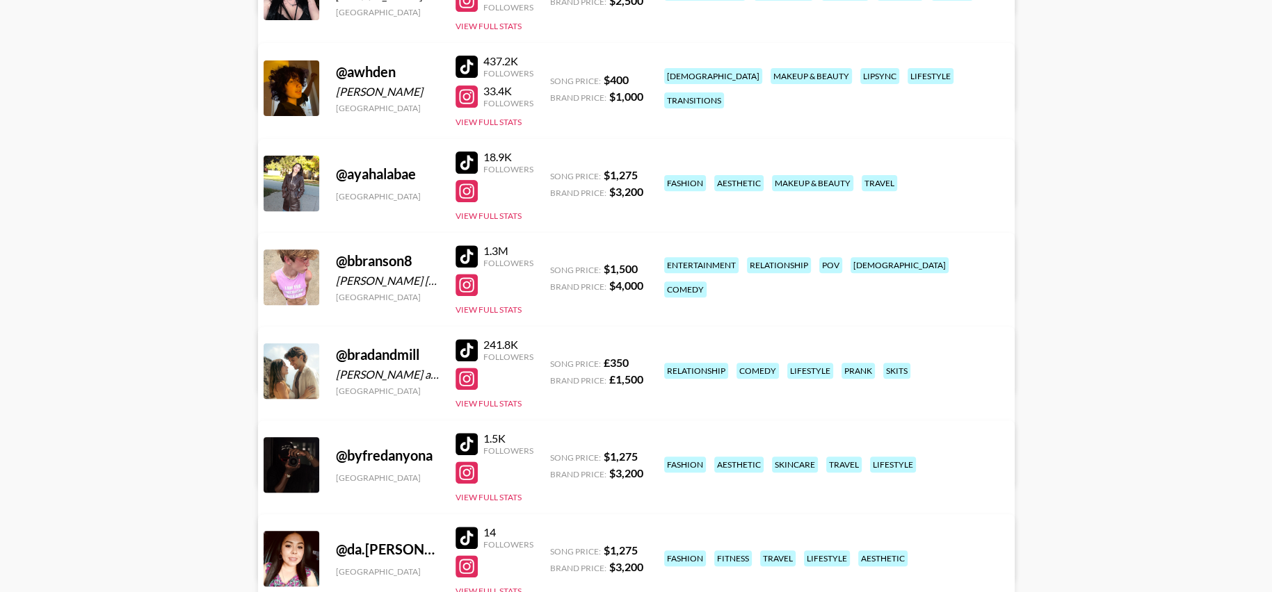
scroll to position [446, 0]
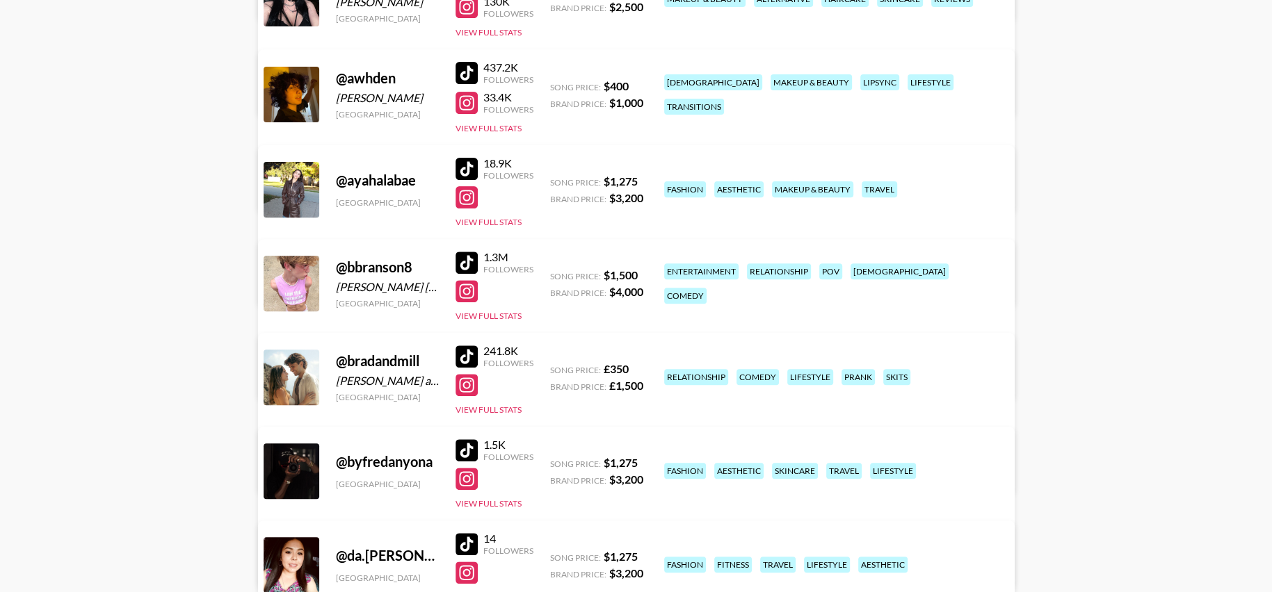
click at [483, 416] on div "@ bradandmill [PERSON_NAME] and Mill [GEOGRAPHIC_DATA] 241.8K Followers View Fu…" at bounding box center [636, 413] width 756 height 160
click at [480, 405] on button "View Full Stats" at bounding box center [488, 410] width 66 height 10
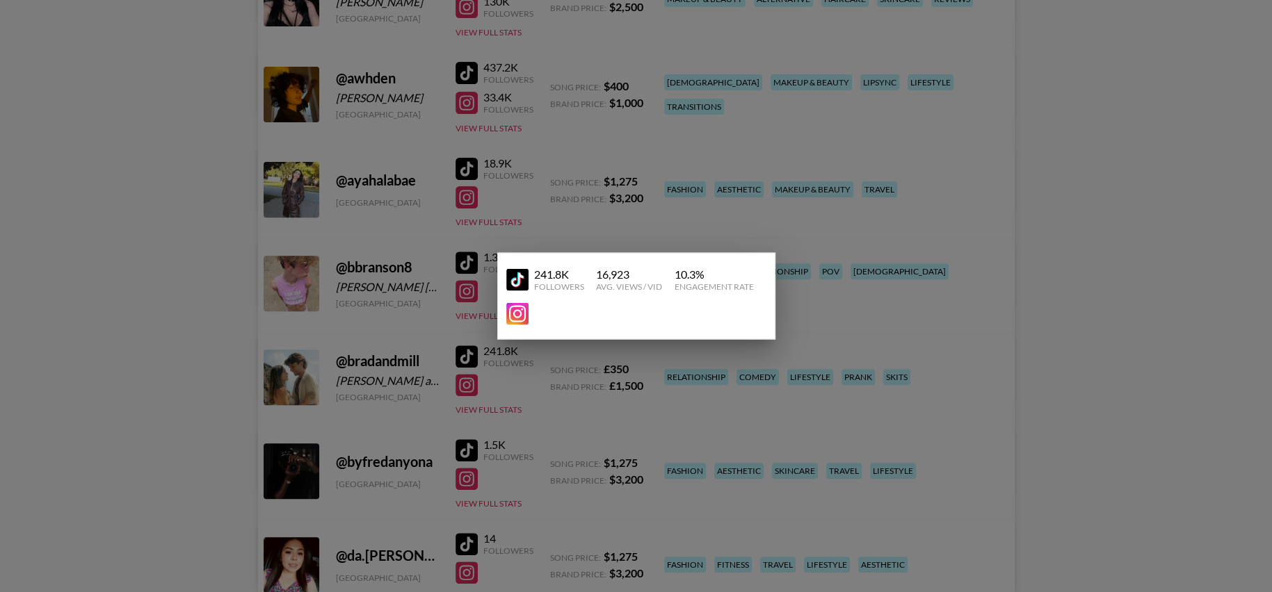
click at [796, 202] on div at bounding box center [636, 296] width 1272 height 592
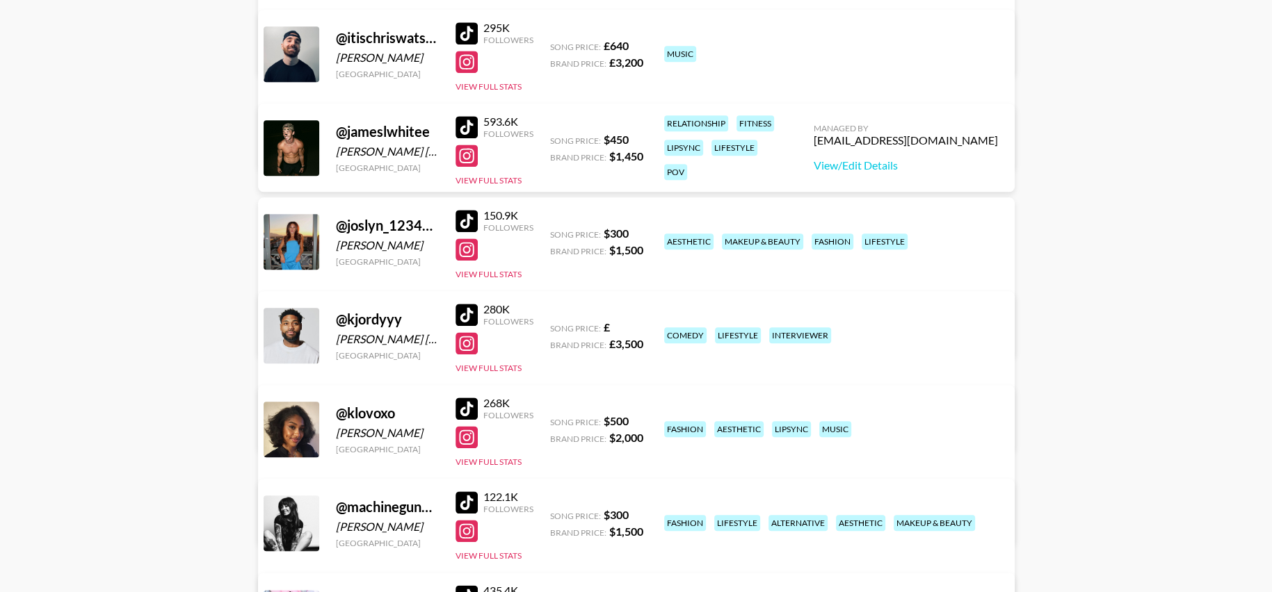
scroll to position [1337, 0]
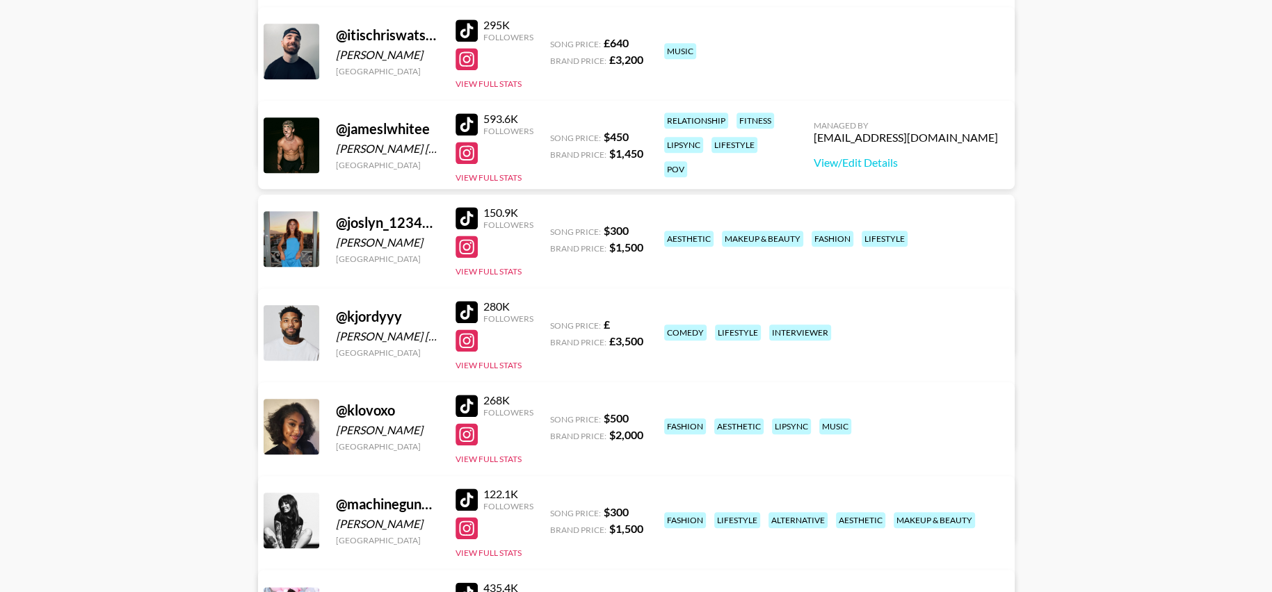
click at [509, 352] on div "280K Followers View Full Stats" at bounding box center [494, 332] width 78 height 77
click at [509, 362] on button "View Full Stats" at bounding box center [488, 365] width 66 height 10
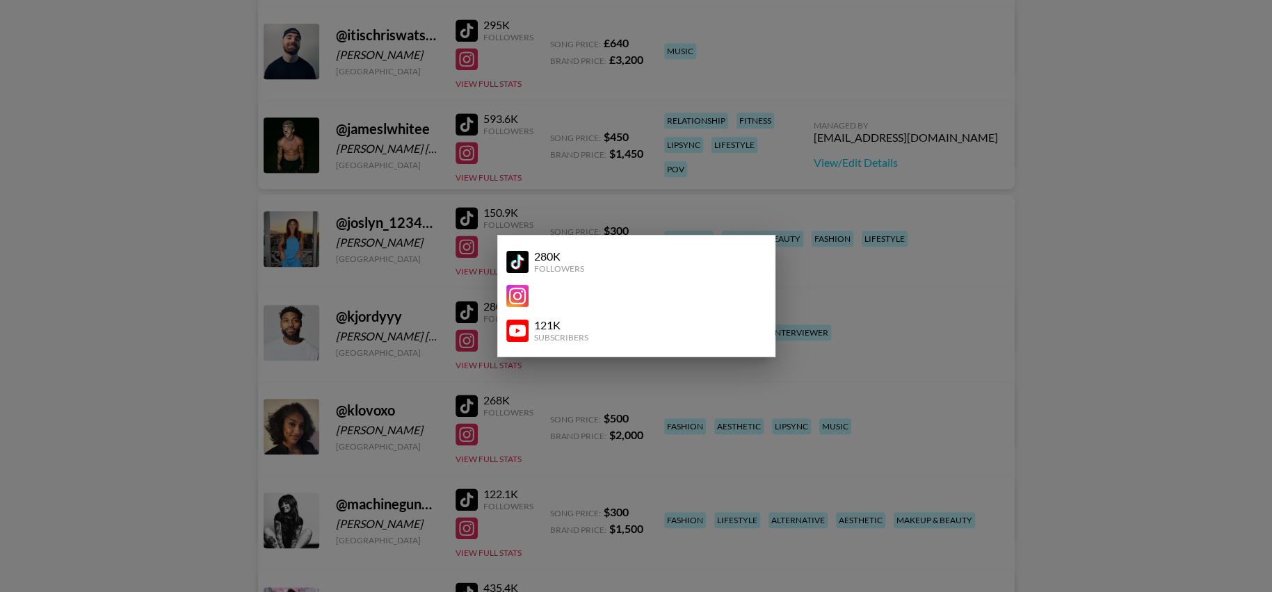
click at [554, 362] on div at bounding box center [636, 296] width 1272 height 592
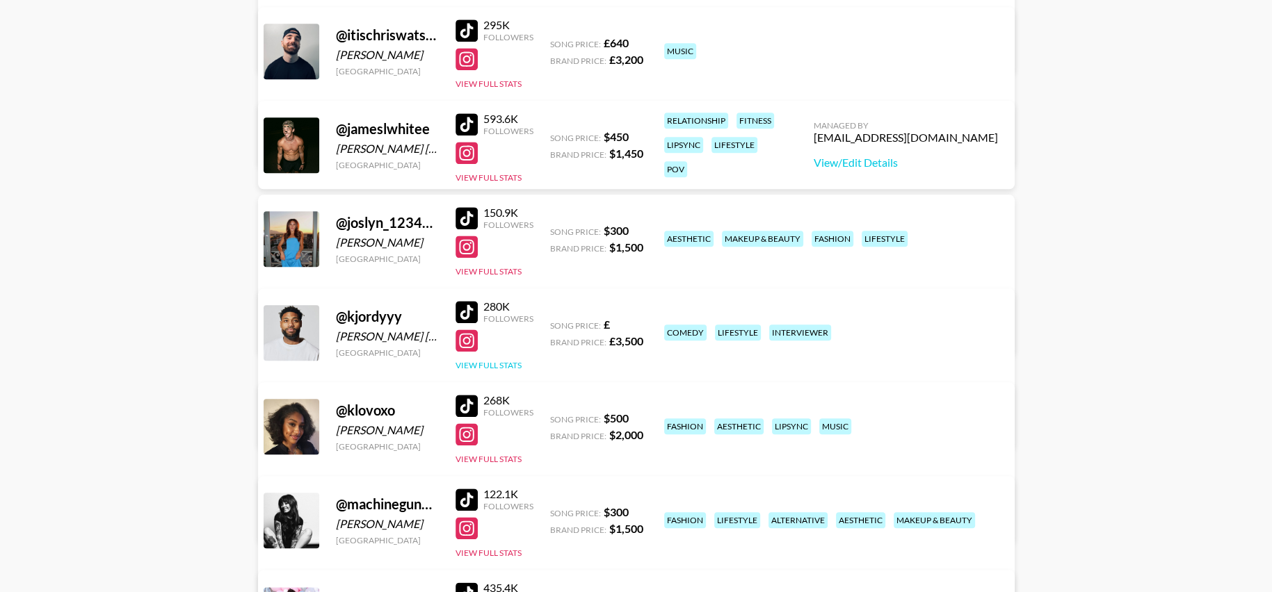
click at [497, 366] on button "View Full Stats" at bounding box center [488, 365] width 66 height 10
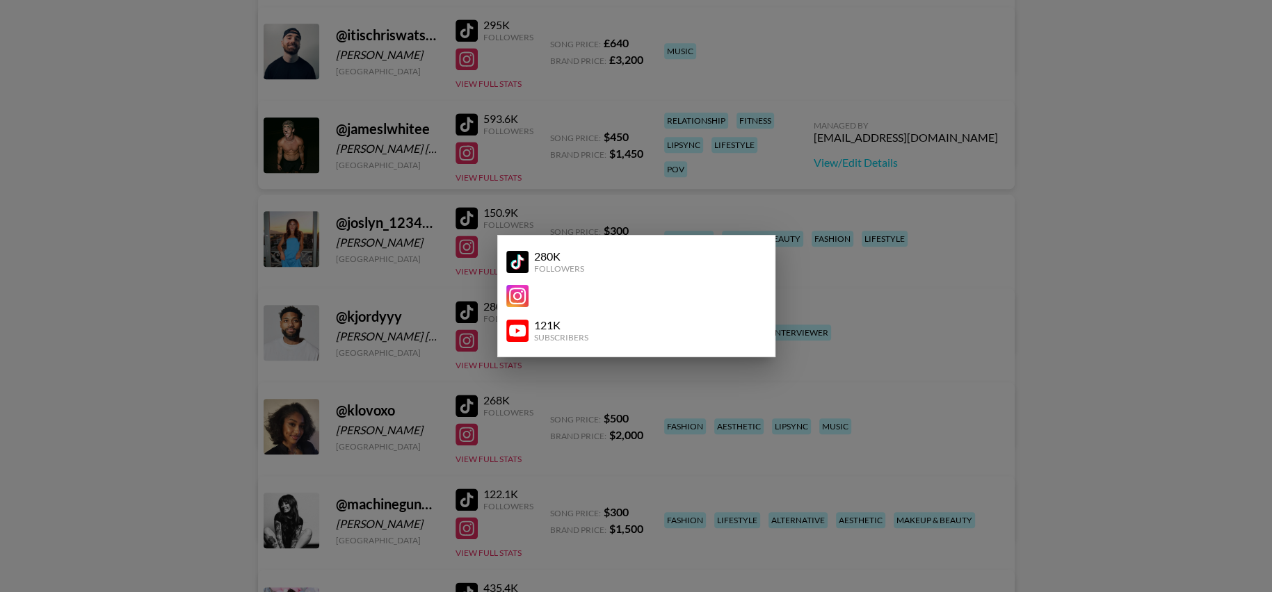
click at [459, 307] on div at bounding box center [636, 296] width 1272 height 592
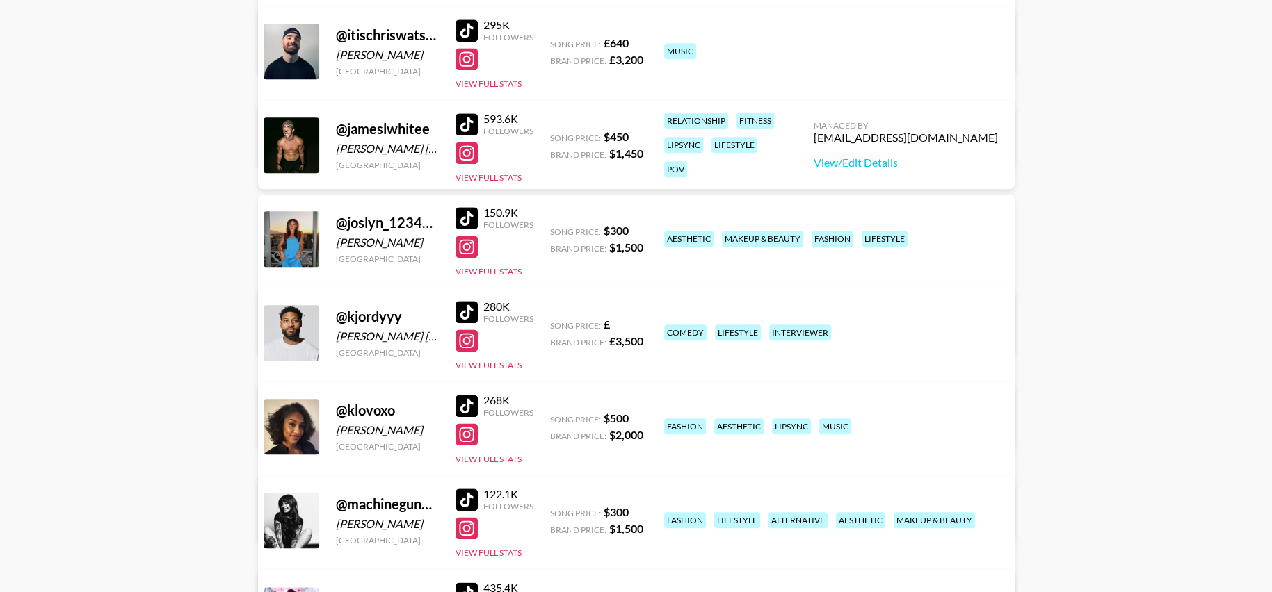
click at [465, 309] on div at bounding box center [466, 312] width 22 height 22
click at [480, 360] on button "View Full Stats" at bounding box center [488, 365] width 66 height 10
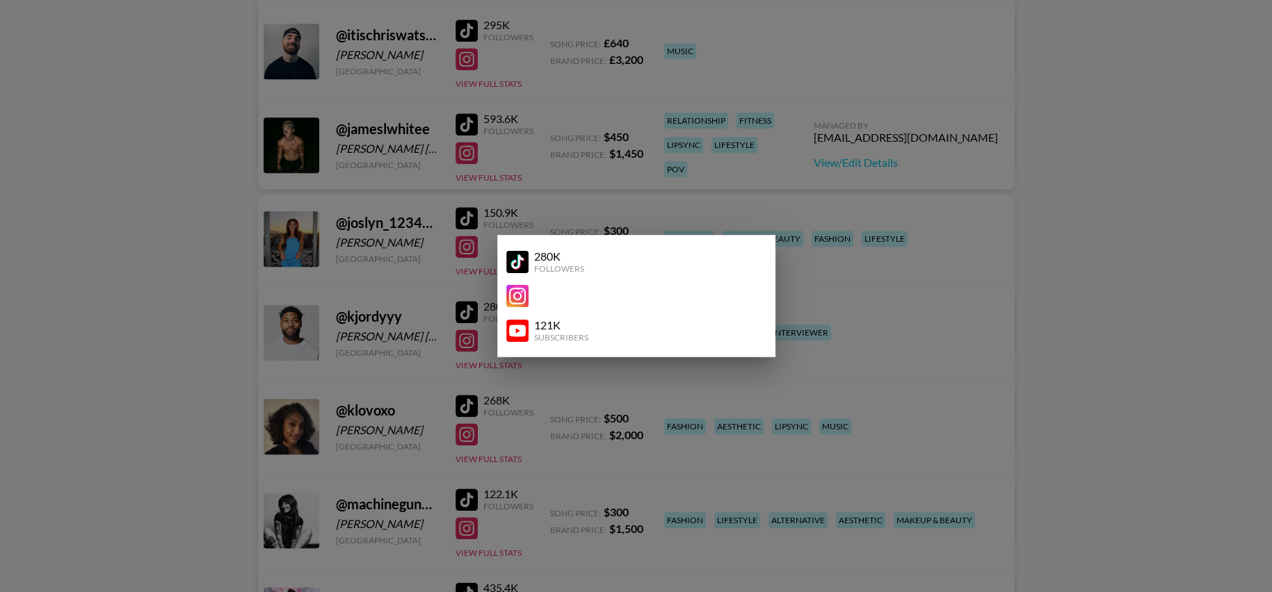
click at [862, 362] on div at bounding box center [636, 296] width 1272 height 592
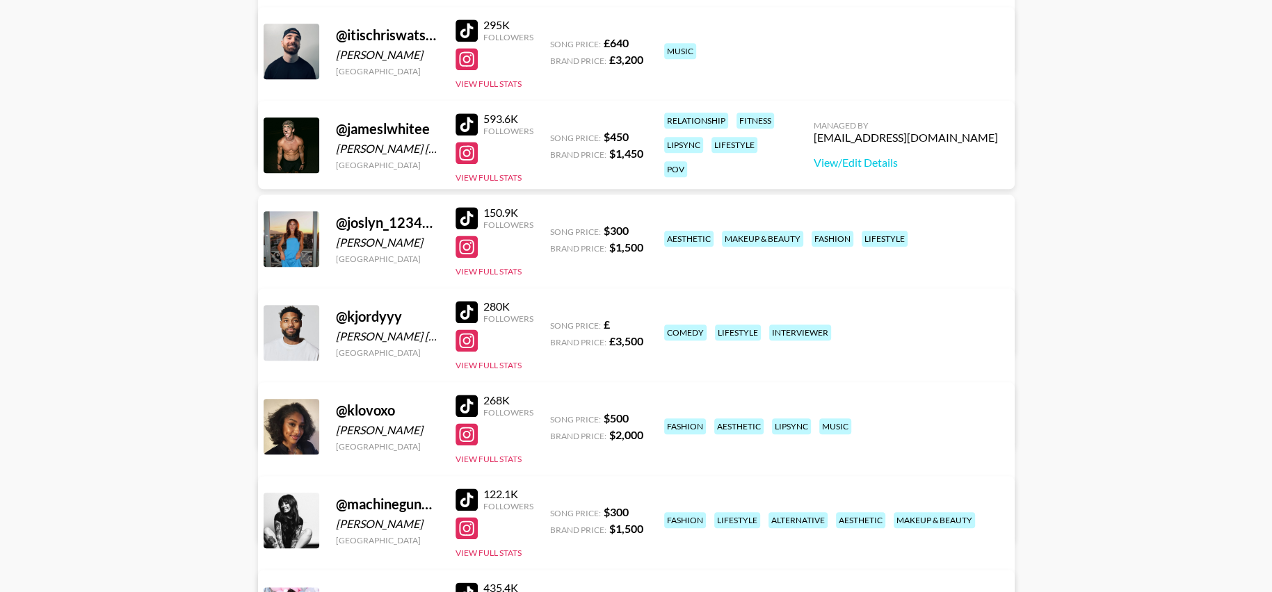
click at [565, 371] on div "Managed By [PERSON_NAME][EMAIL_ADDRESS][PERSON_NAME][DOMAIN_NAME] View/Edit Det…" at bounding box center [418, 407] width 293 height 72
click at [534, 362] on div "@ kjordyyy [PERSON_NAME] [PERSON_NAME] [GEOGRAPHIC_DATA] 280K Followers View Fu…" at bounding box center [636, 369] width 756 height 160
click at [513, 365] on button "View Full Stats" at bounding box center [488, 365] width 66 height 10
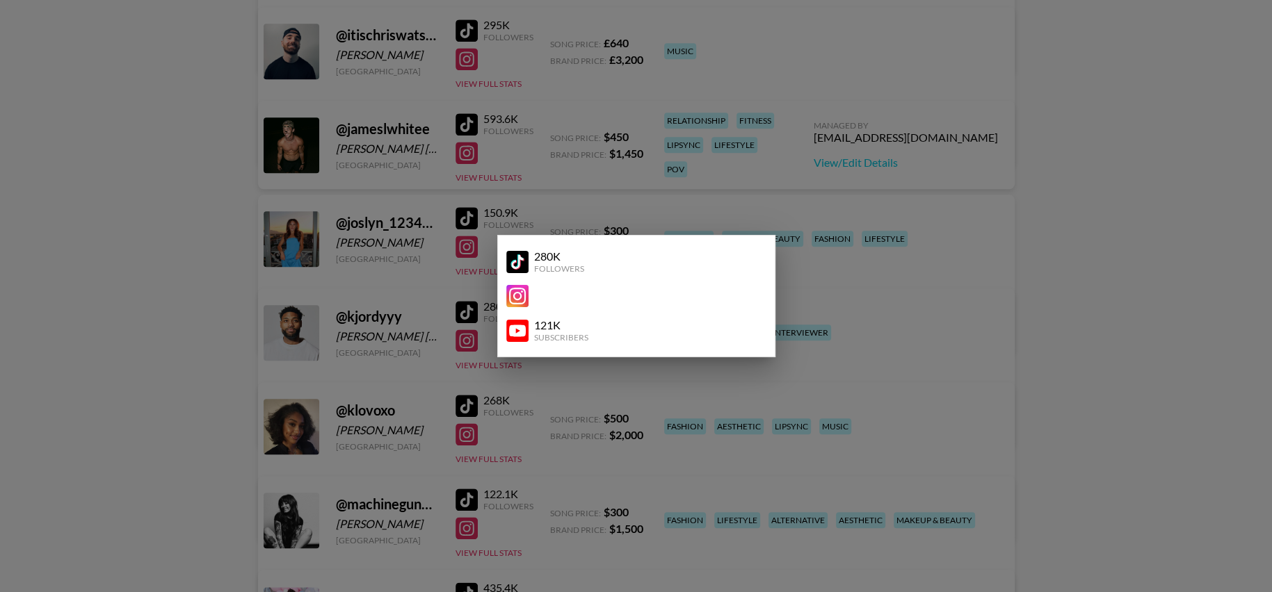
click at [1058, 165] on div at bounding box center [636, 296] width 1272 height 592
